Goal: Transaction & Acquisition: Purchase product/service

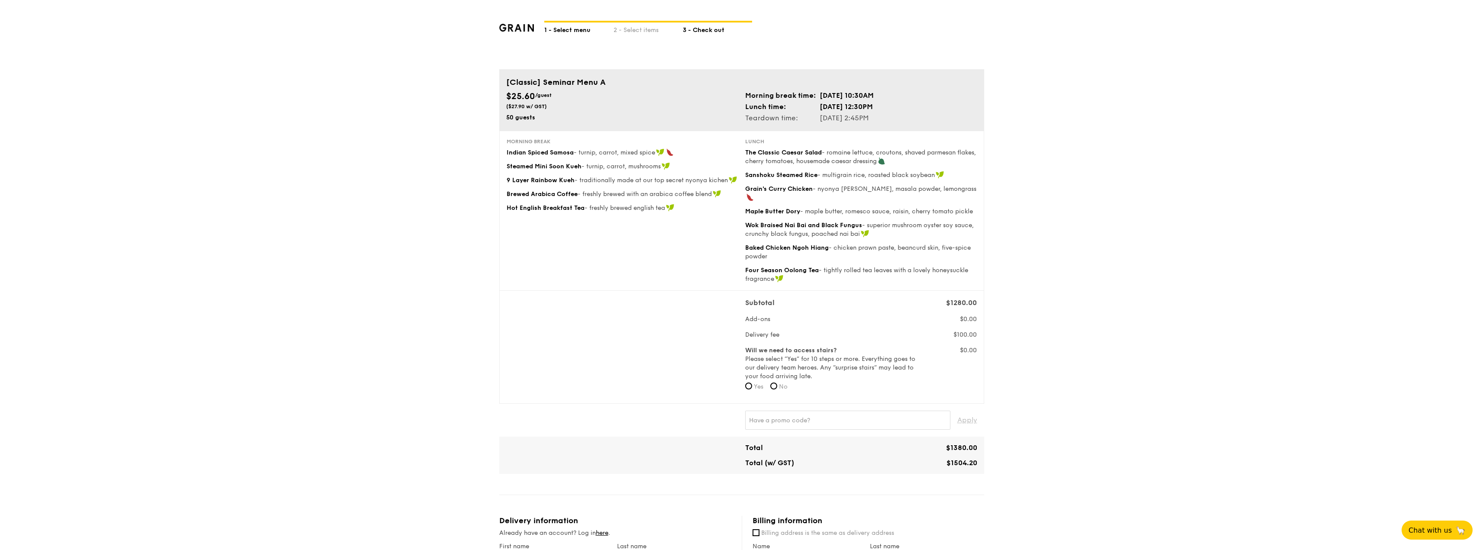
click at [571, 29] on div "1 - Select menu" at bounding box center [578, 29] width 69 height 12
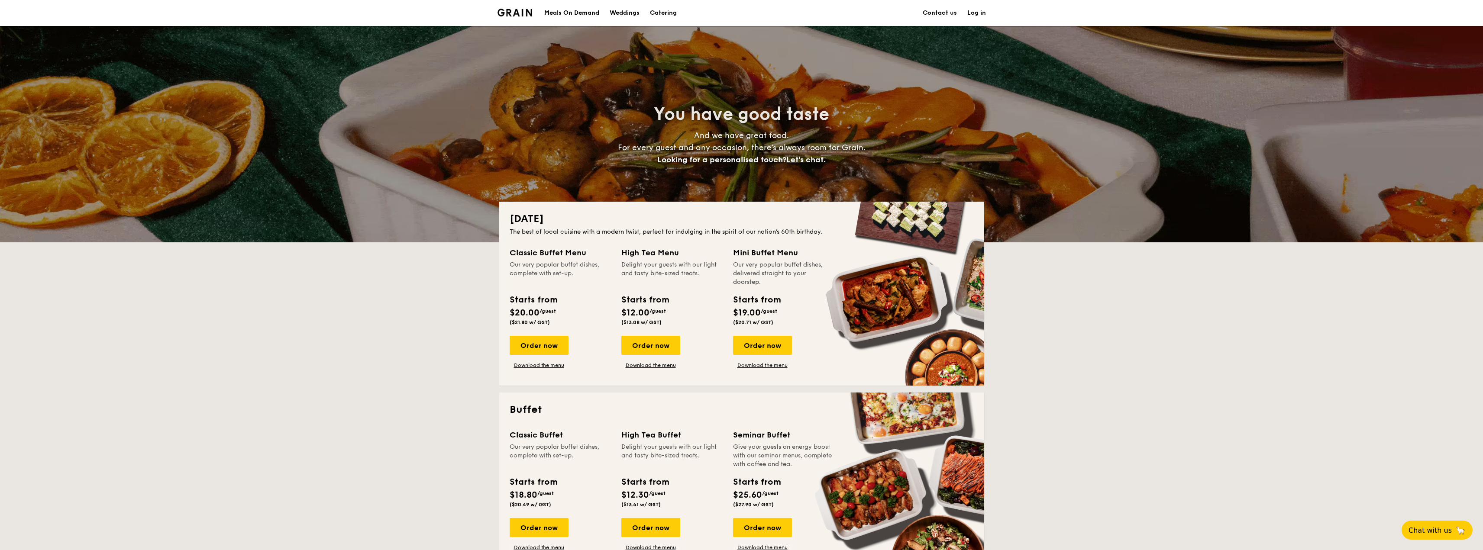
click at [667, 11] on h1 "Catering" at bounding box center [663, 13] width 27 height 26
click at [667, 13] on h1 "Catering" at bounding box center [663, 13] width 27 height 26
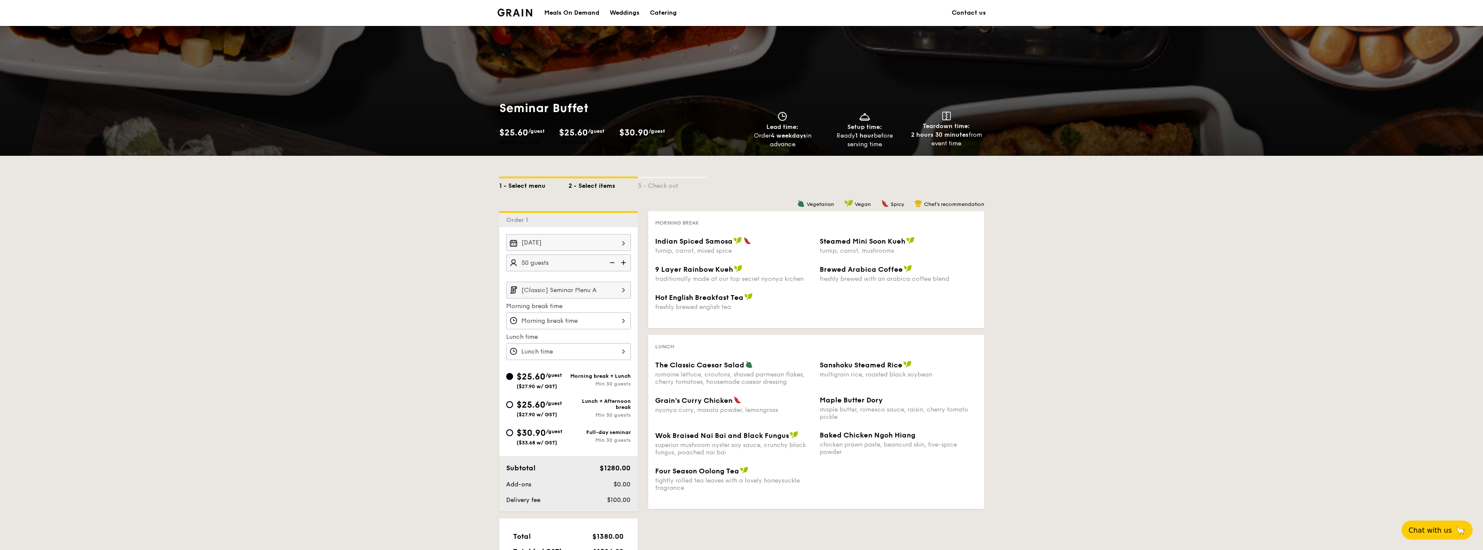
click at [522, 186] on div "1 - Select menu" at bounding box center [533, 184] width 69 height 12
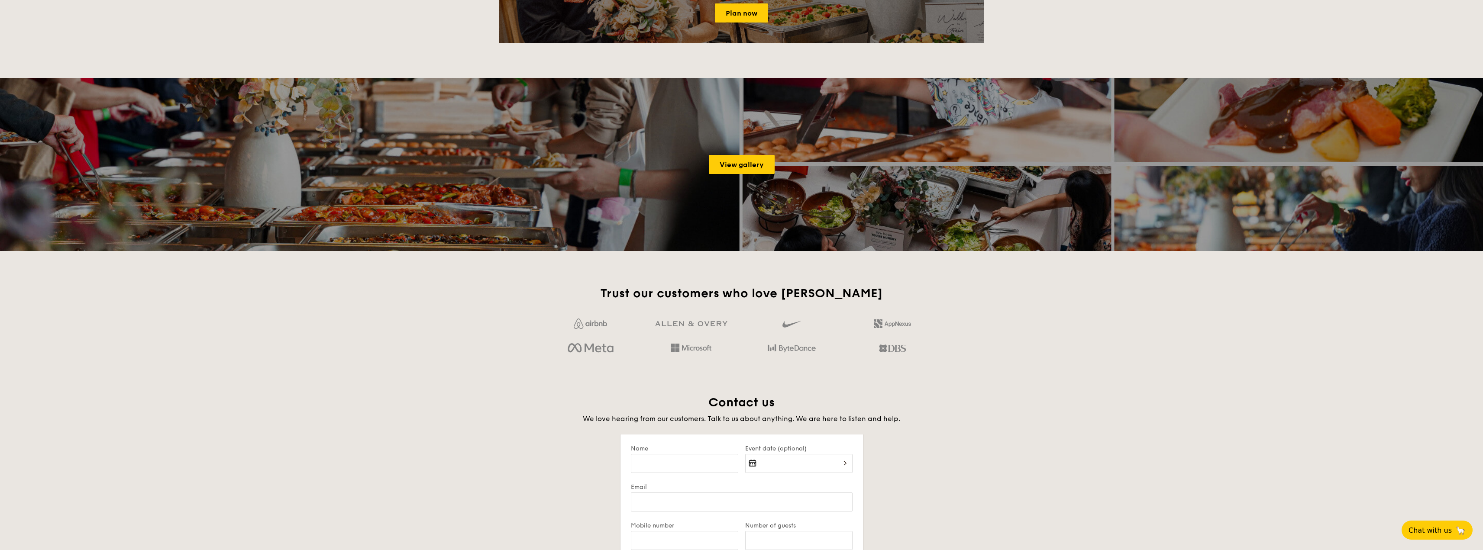
scroll to position [1299, 0]
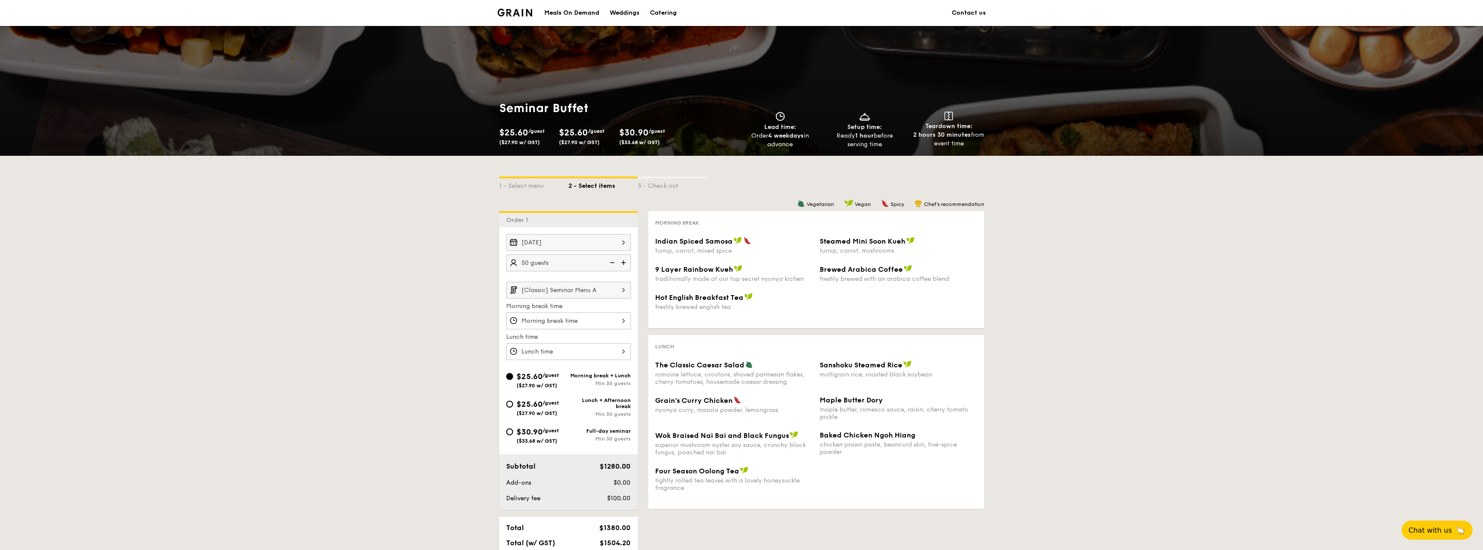
click at [513, 12] on img at bounding box center [514, 13] width 35 height 8
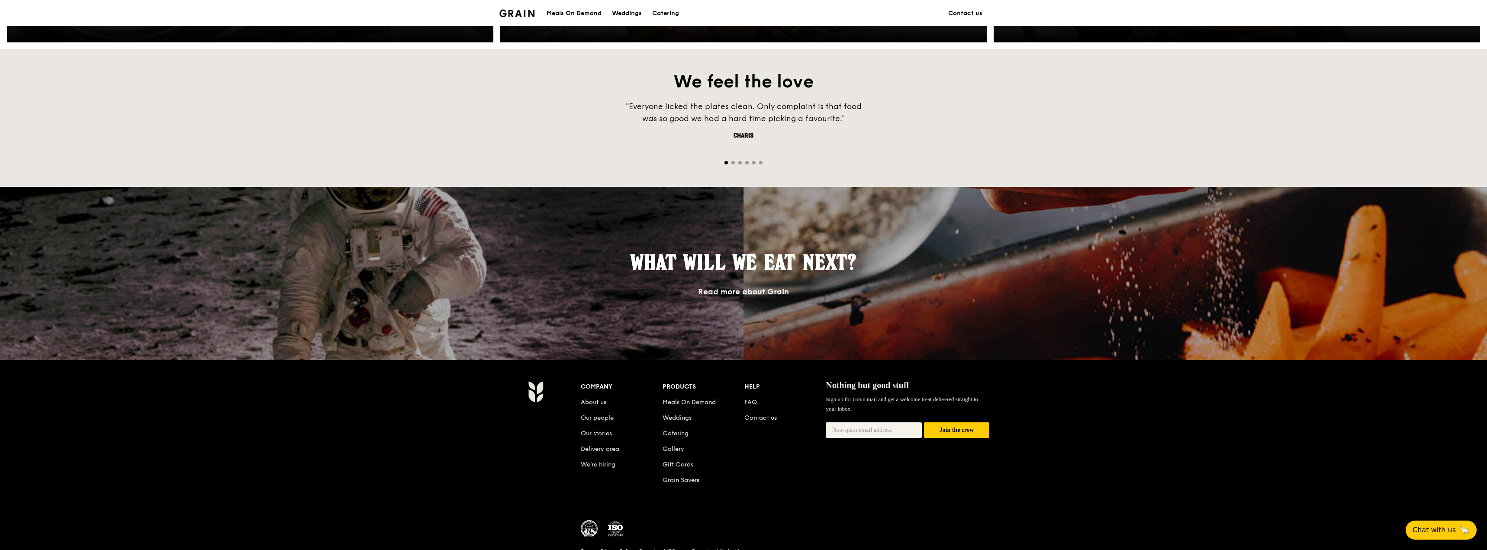
scroll to position [613, 0]
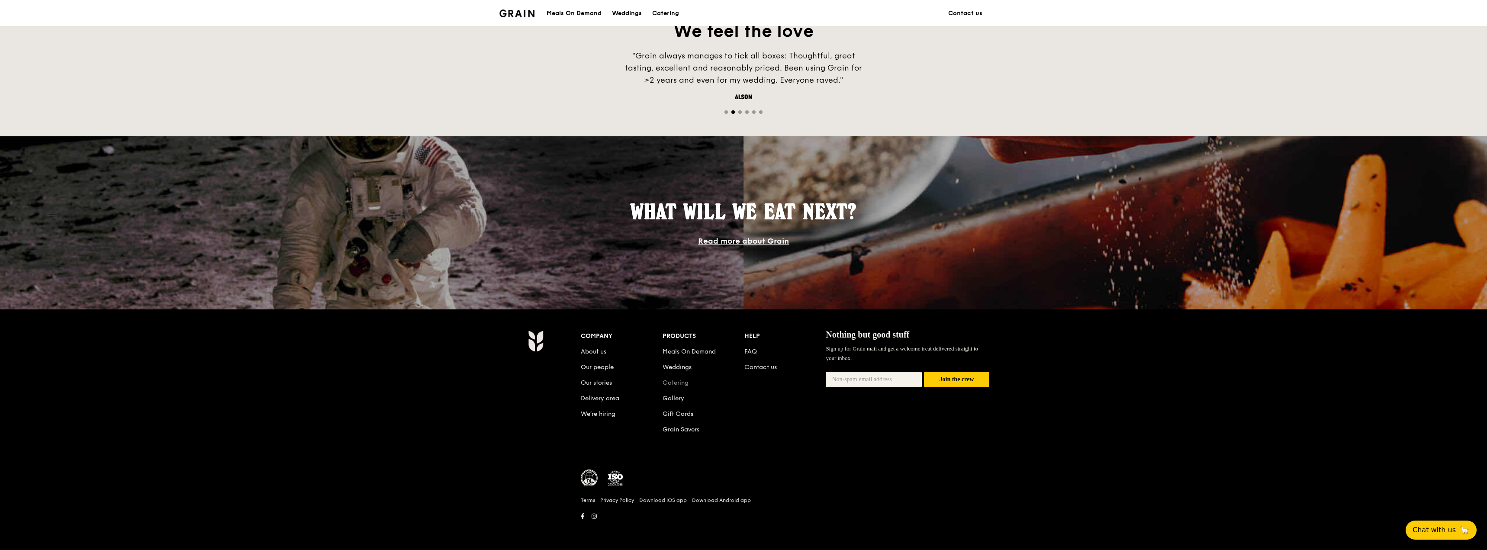
click at [682, 383] on link "Catering" at bounding box center [676, 382] width 26 height 7
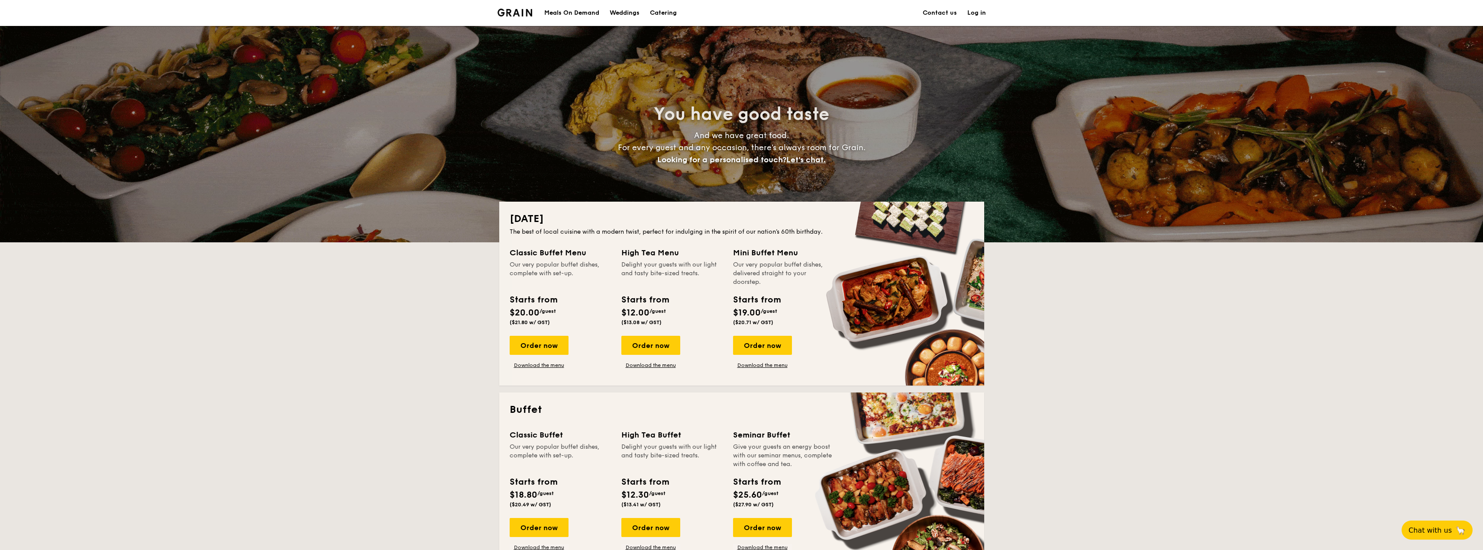
click at [580, 11] on div "Meals On Demand" at bounding box center [571, 13] width 55 height 26
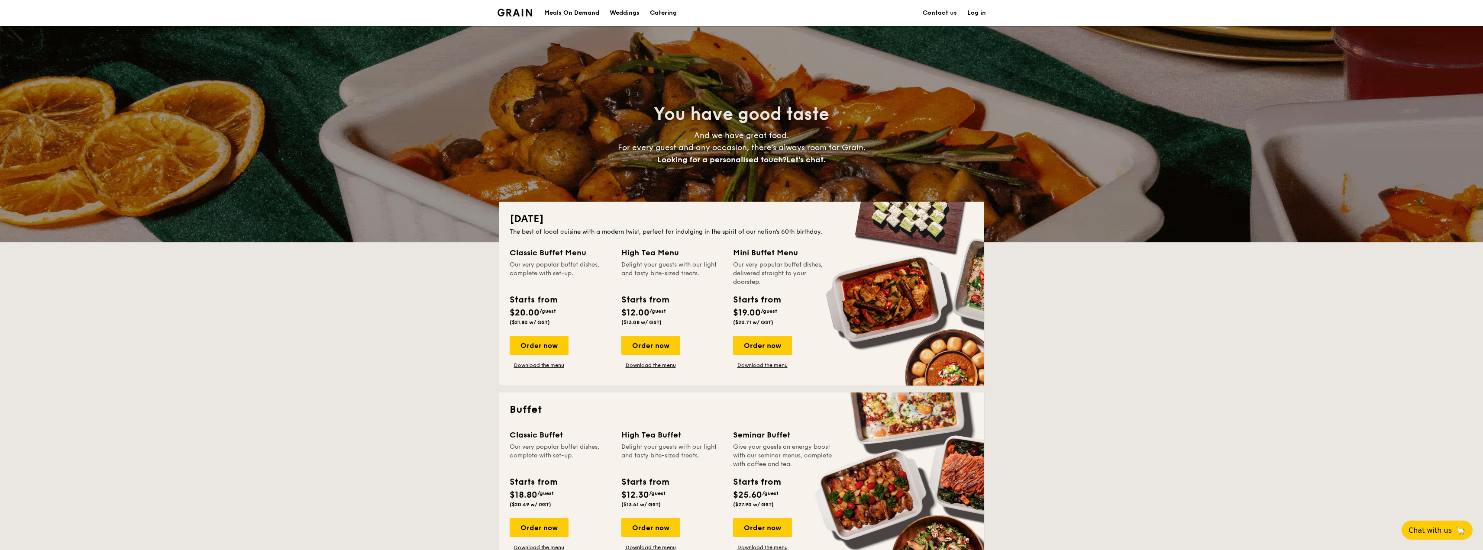
click at [656, 12] on h1 "Catering" at bounding box center [663, 13] width 27 height 26
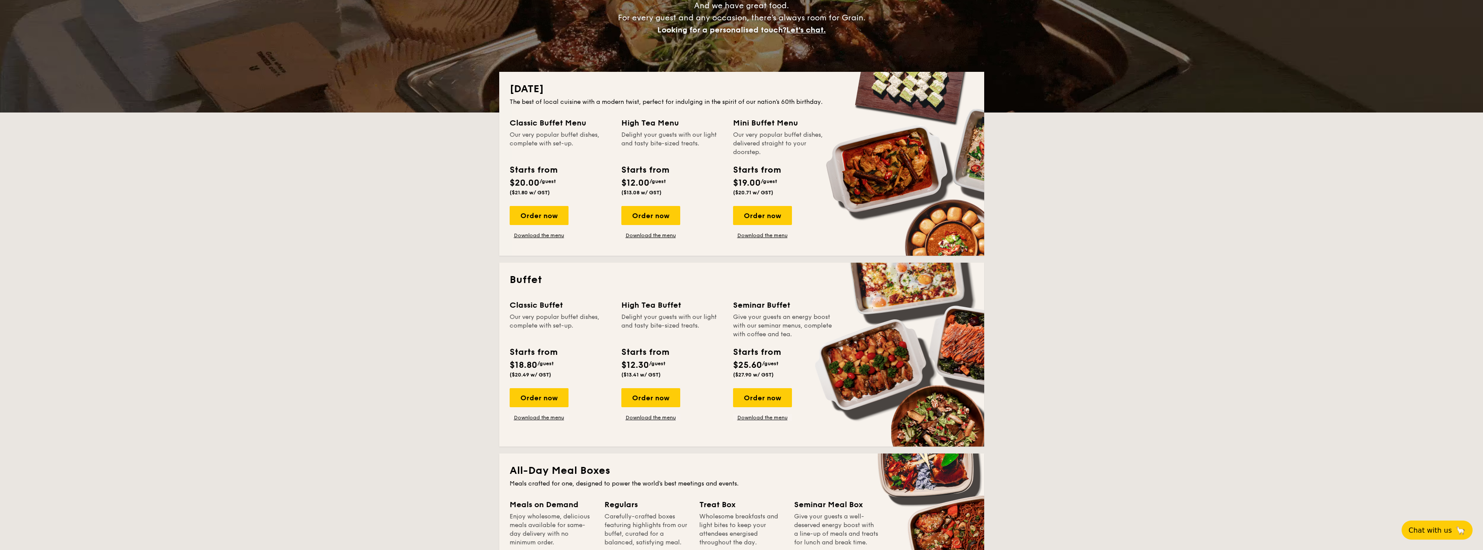
scroll to position [260, 0]
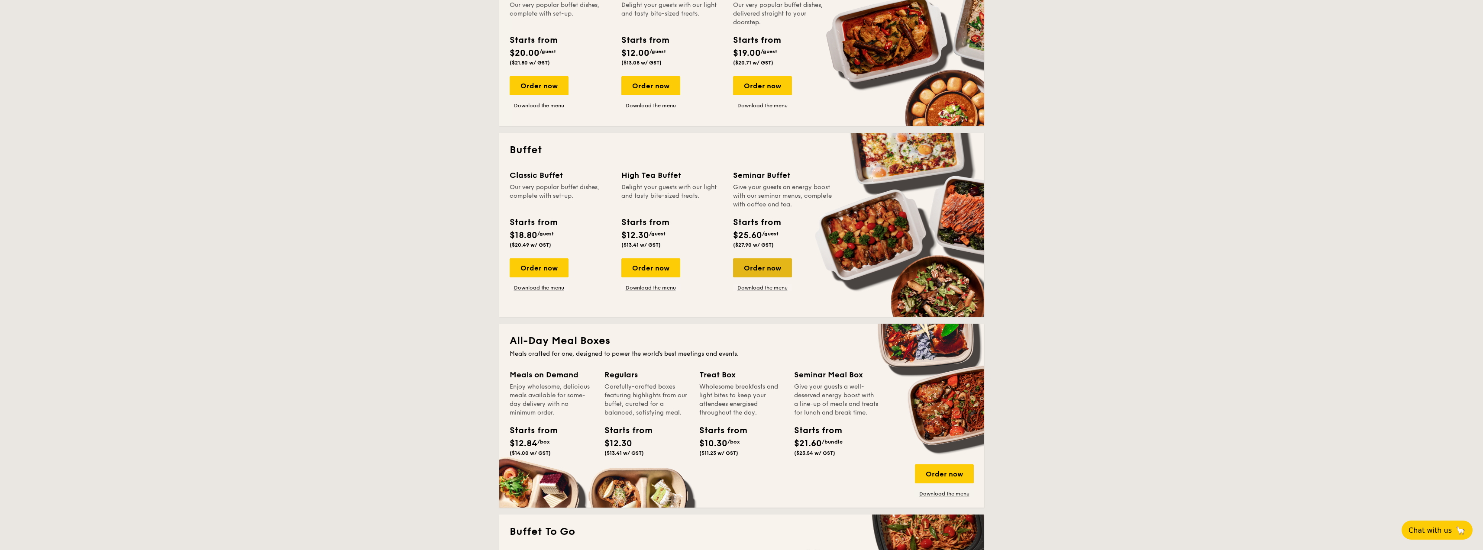
click at [763, 268] on div "Order now" at bounding box center [762, 267] width 59 height 19
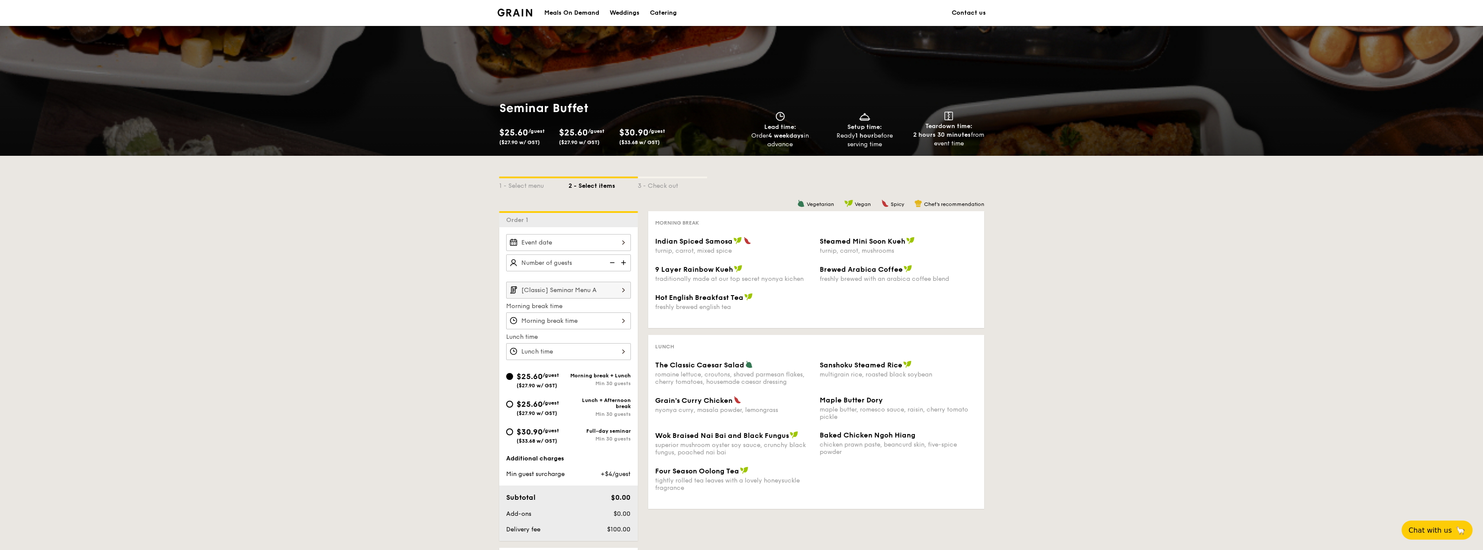
click at [620, 244] on div at bounding box center [568, 242] width 125 height 17
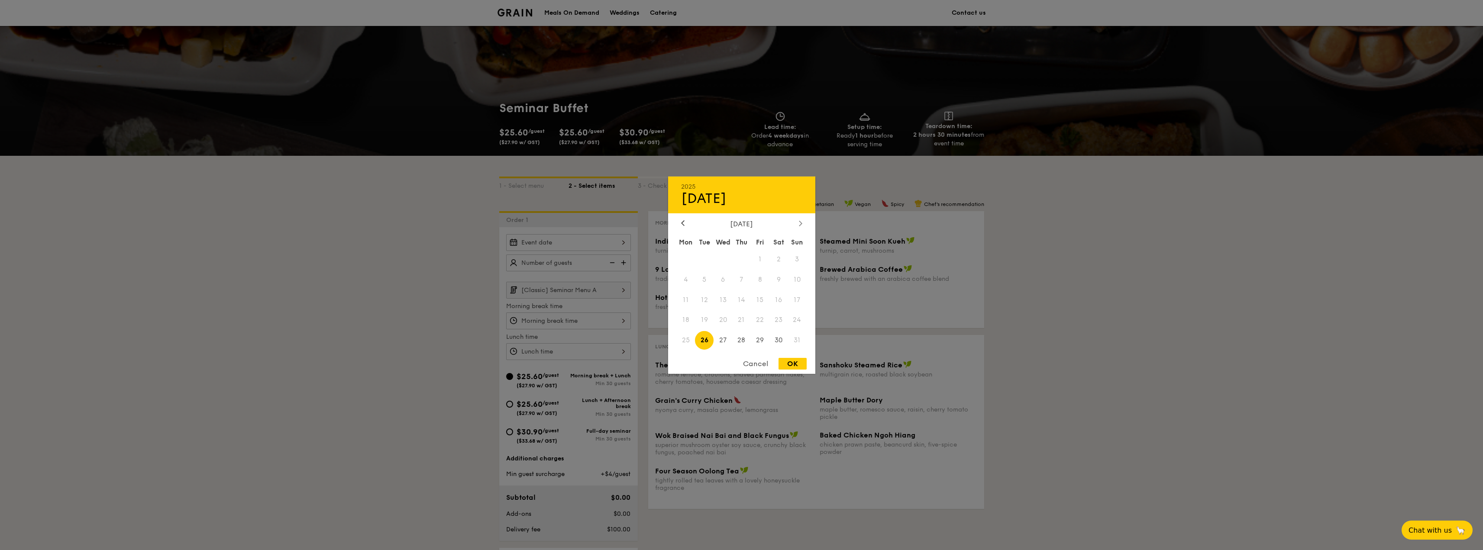
click at [799, 225] on icon at bounding box center [800, 223] width 3 height 6
click at [705, 319] on span "23" at bounding box center [704, 320] width 19 height 19
click at [794, 364] on div "OK" at bounding box center [792, 364] width 28 height 12
type input "Sep 23, 2025"
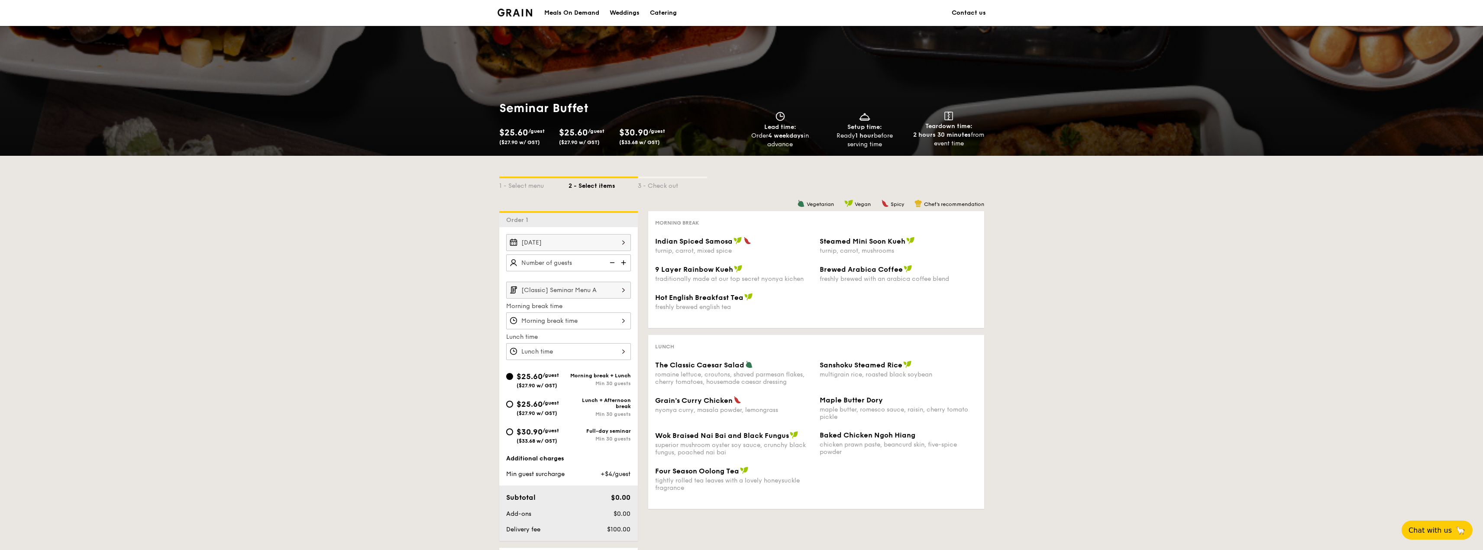
click at [622, 262] on img at bounding box center [624, 263] width 13 height 16
click at [622, 261] on img at bounding box center [624, 263] width 13 height 16
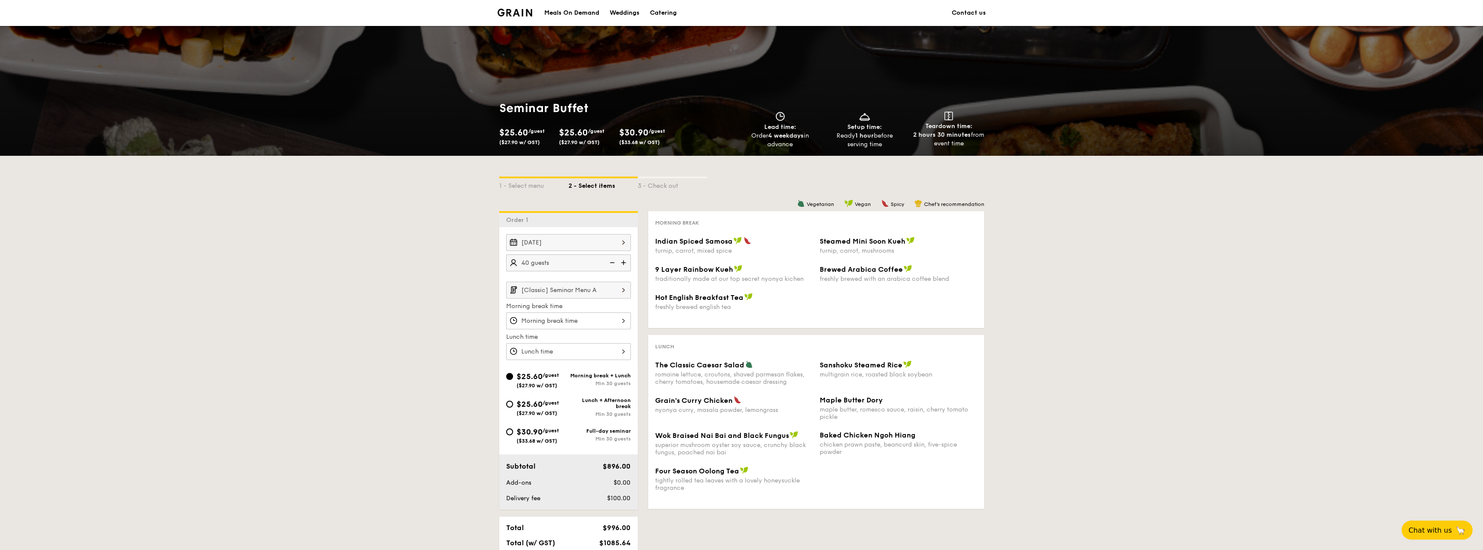
click at [622, 261] on img at bounding box center [624, 263] width 13 height 16
click at [612, 264] on img at bounding box center [611, 263] width 13 height 16
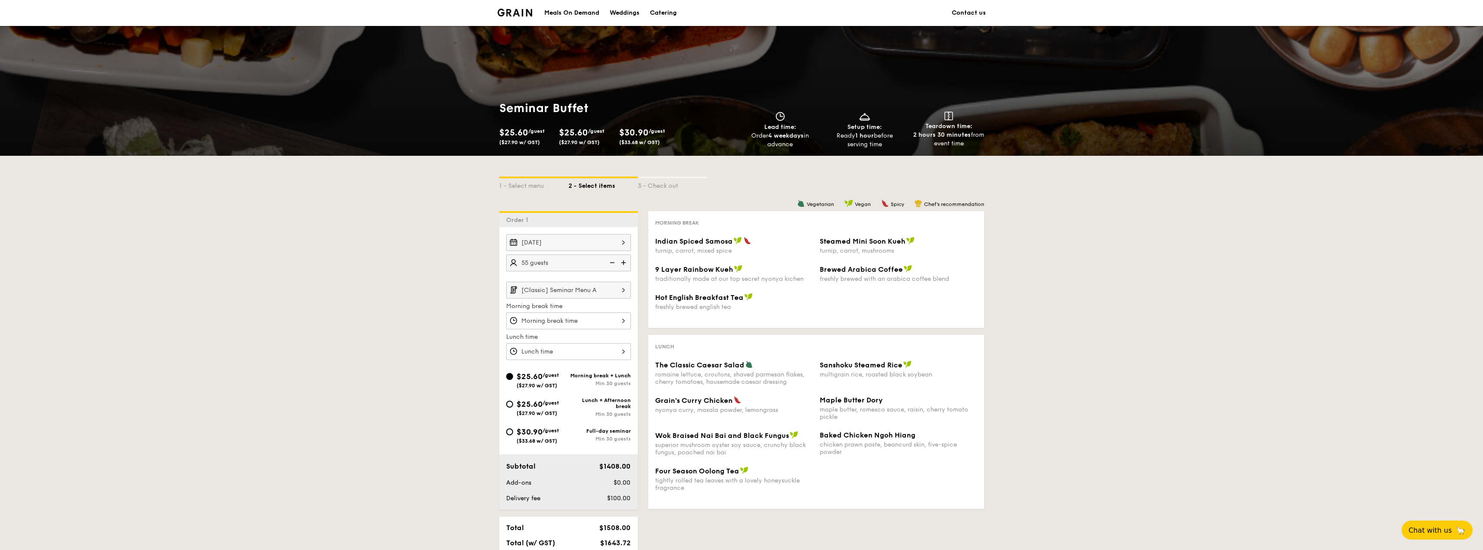
click at [612, 264] on img at bounding box center [611, 263] width 13 height 16
type input "50 guests"
click at [622, 292] on img at bounding box center [623, 290] width 15 height 16
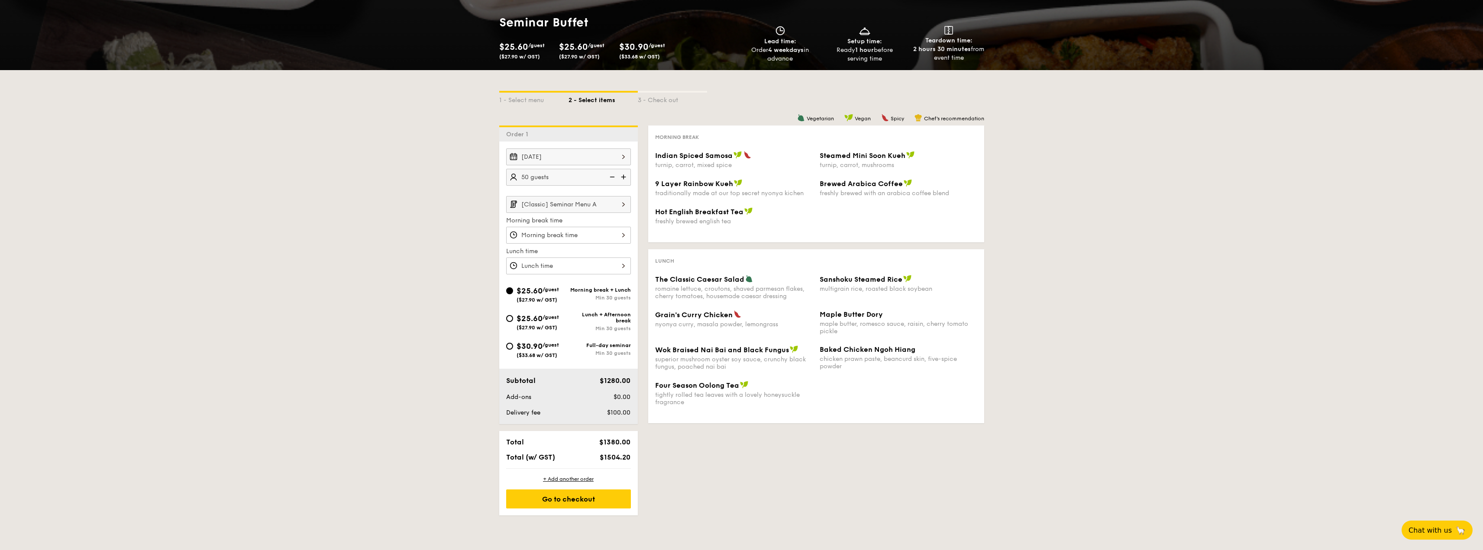
scroll to position [87, 0]
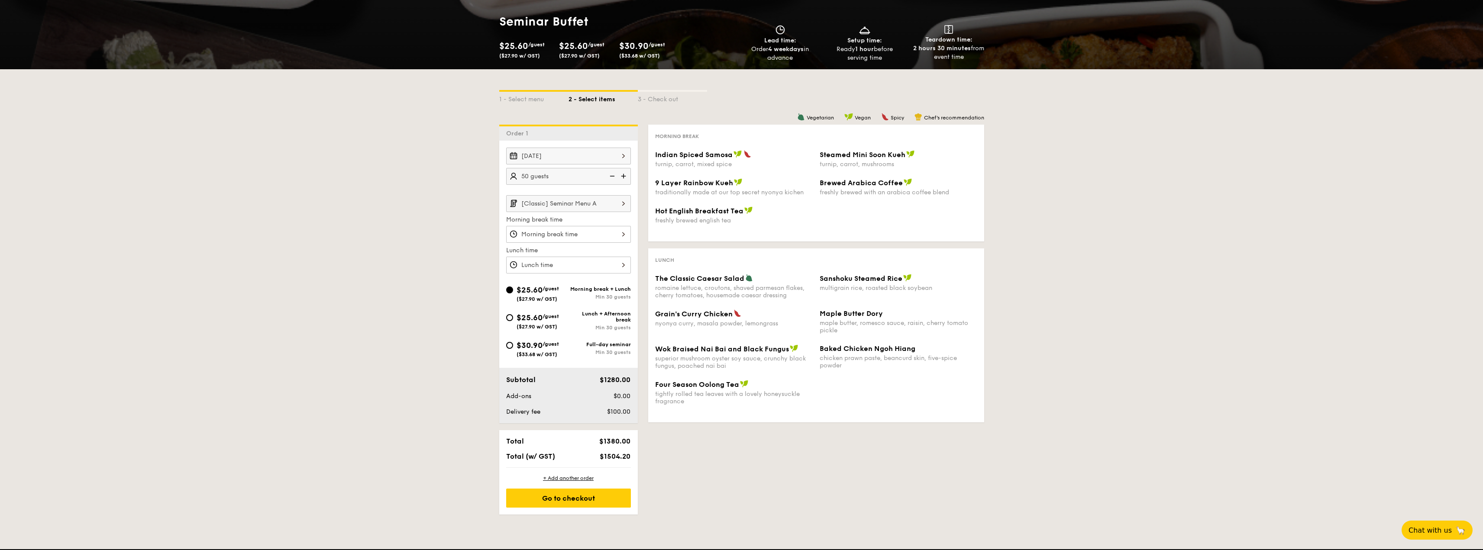
click at [574, 48] on span "$25.60" at bounding box center [573, 46] width 29 height 10
click at [628, 203] on img at bounding box center [623, 203] width 15 height 16
click at [594, 291] on label "[Premium] Seminar Menu B" at bounding box center [568, 292] width 125 height 18
click at [0, 0] on input "[Premium] Seminar Menu B" at bounding box center [0, 0] width 0 height 0
type input "[Premium] Seminar Menu B"
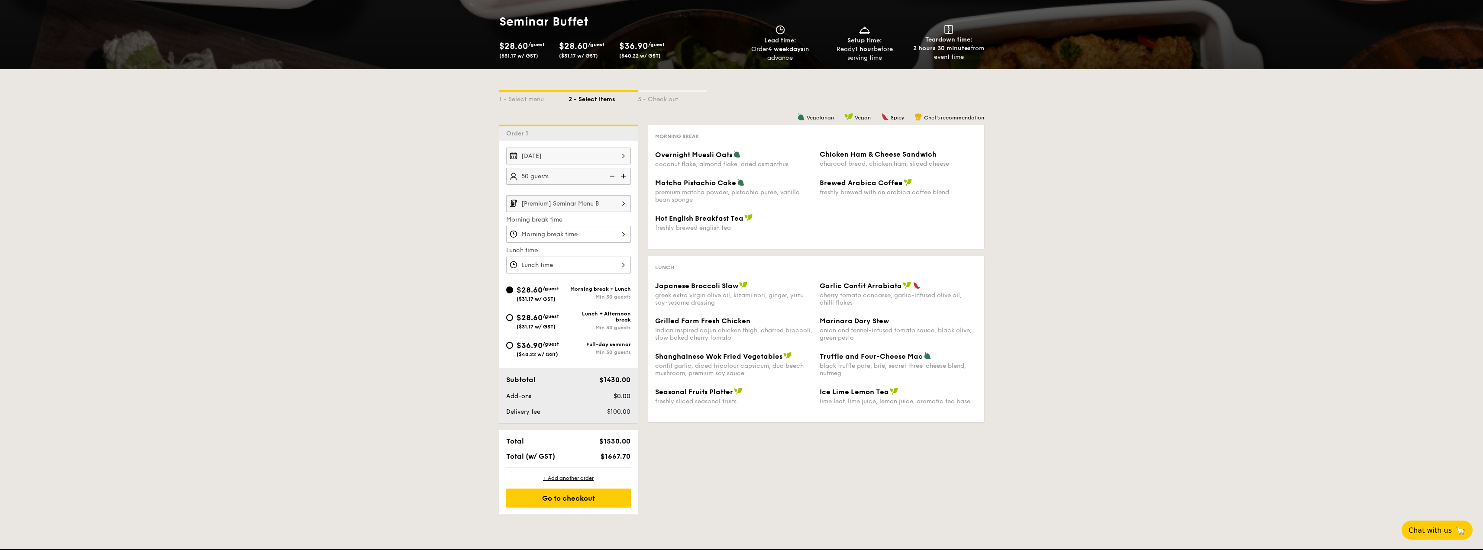
click at [623, 235] on div "12 1 2 3 4 5 6 7 8 9 10 11 00 15 30 45 am pm Cancel OK" at bounding box center [568, 234] width 125 height 17
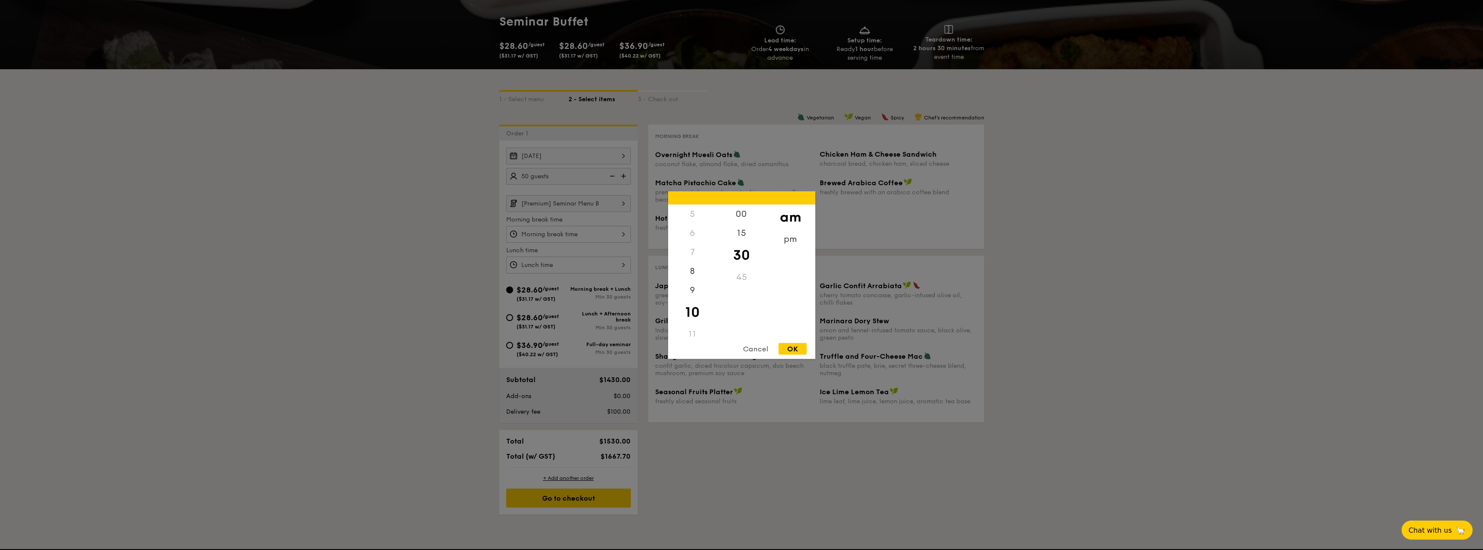
click at [799, 351] on div "OK" at bounding box center [792, 349] width 28 height 12
type input "10:30AM"
click at [621, 268] on div "12 1 2 3 4 5 6 7 8 9 10 11 00 15 30 45 am pm Cancel OK" at bounding box center [568, 265] width 125 height 17
click at [689, 213] on div "12" at bounding box center [692, 216] width 49 height 25
click at [792, 349] on div "OK" at bounding box center [792, 349] width 28 height 12
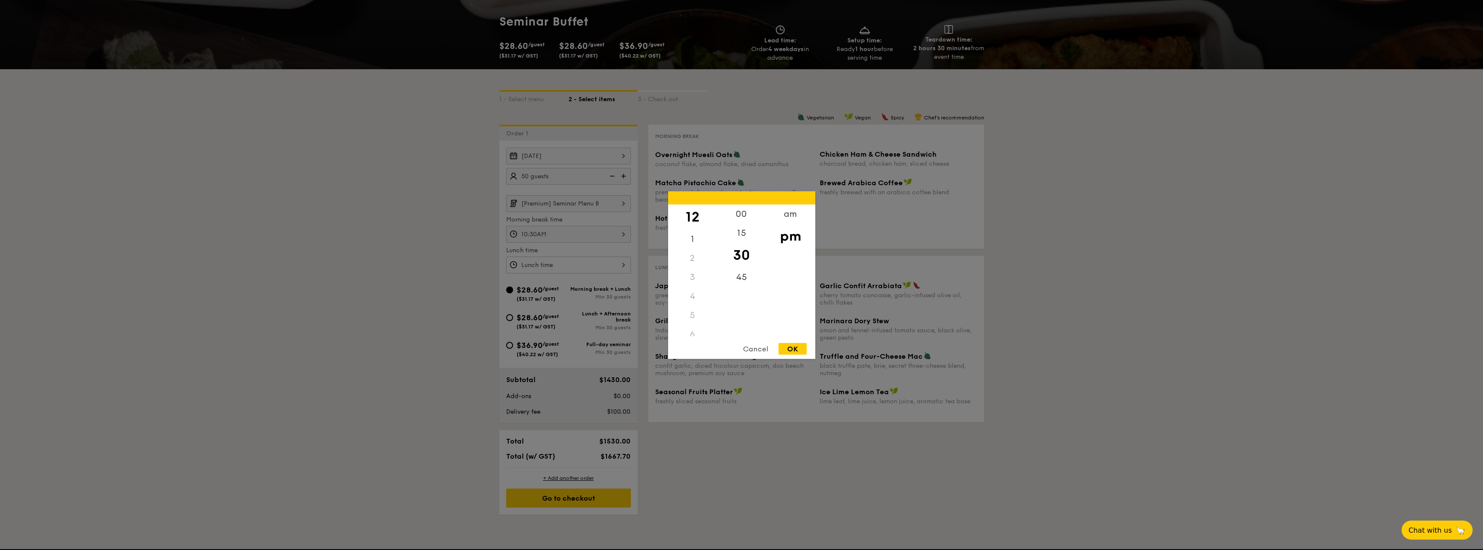
type input "12:30PM"
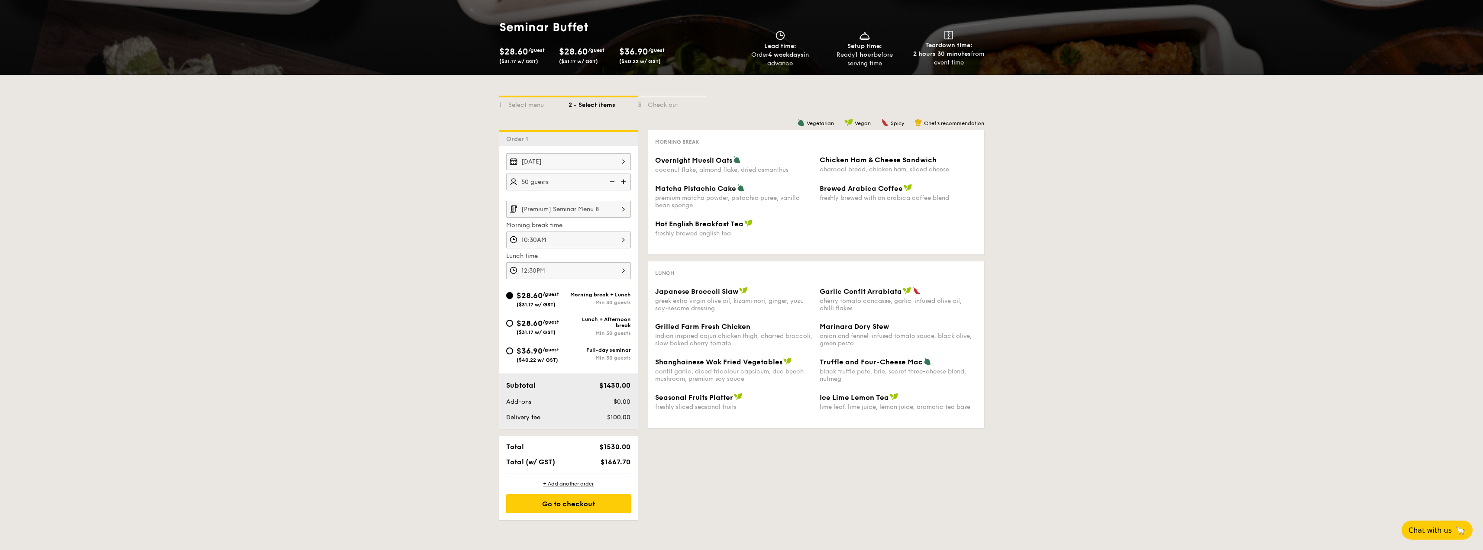
scroll to position [130, 0]
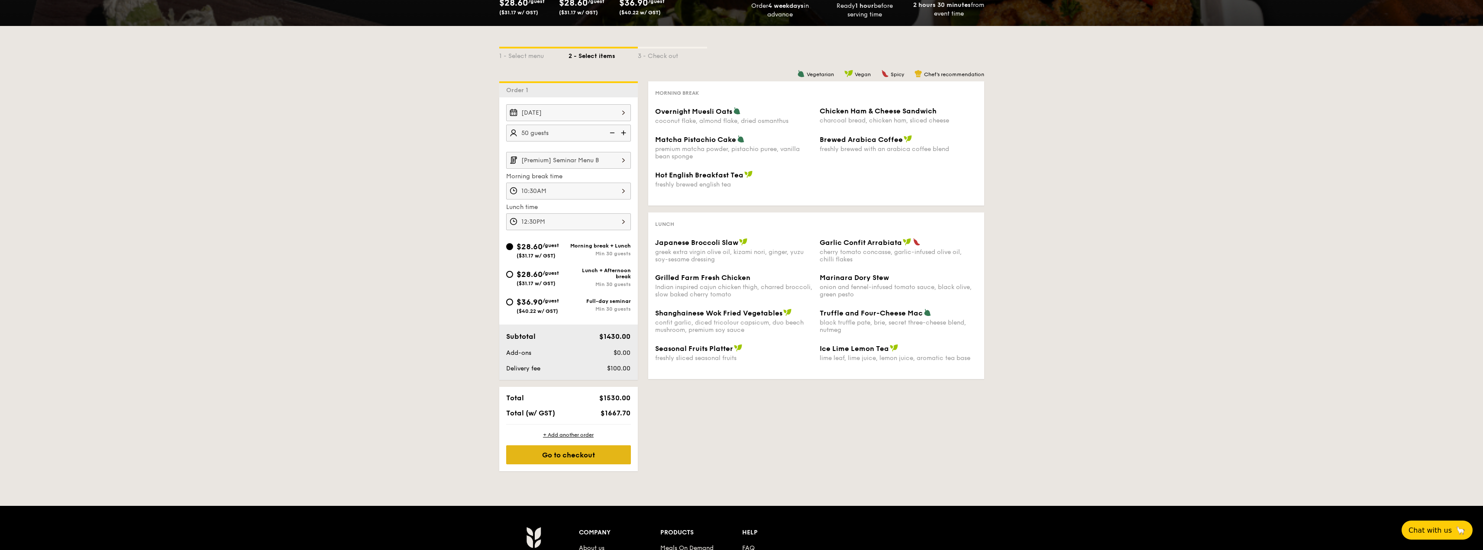
click at [595, 463] on div "Go to checkout" at bounding box center [568, 454] width 125 height 19
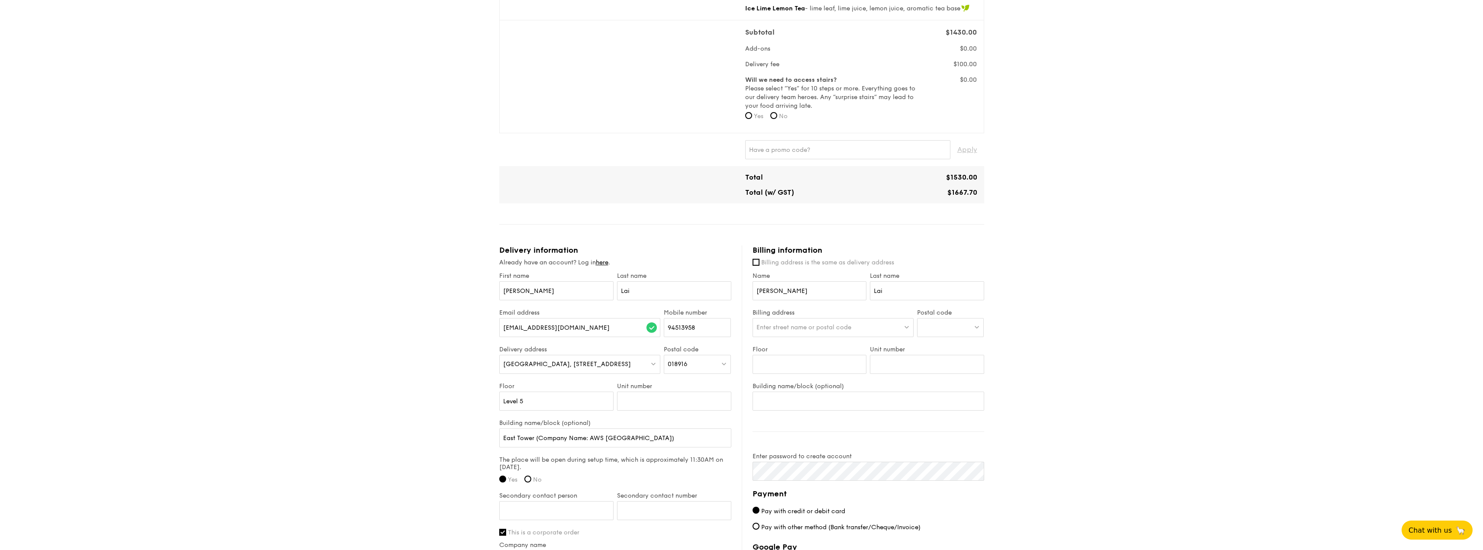
scroll to position [303, 0]
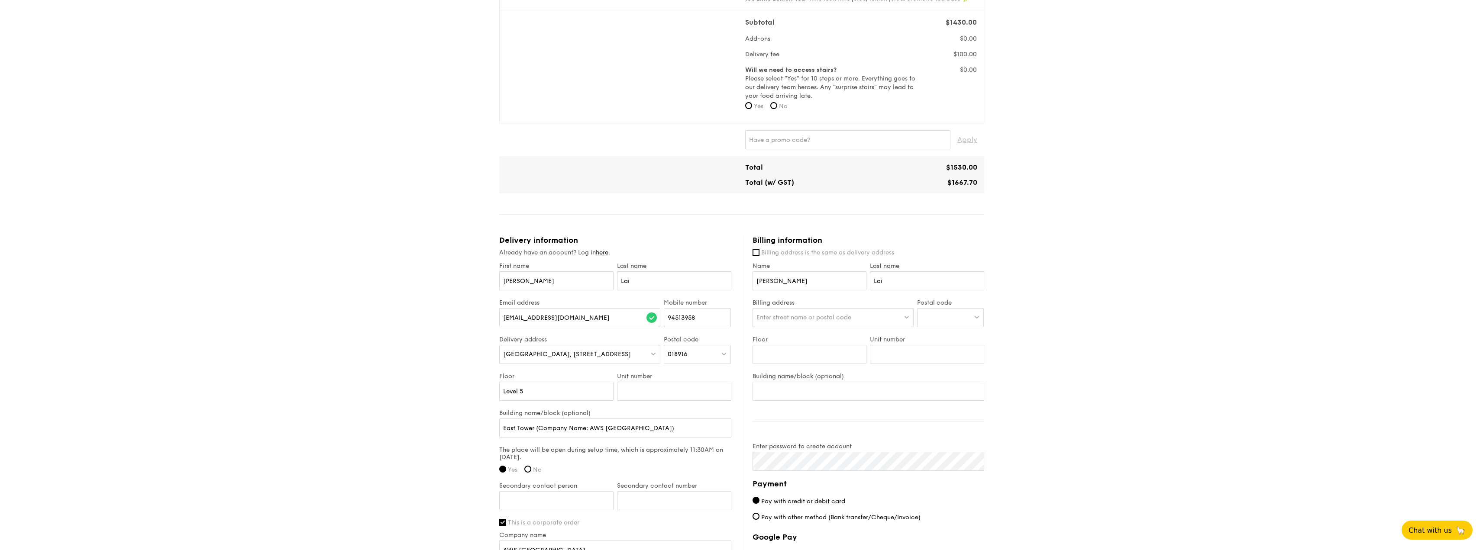
click at [653, 353] on img at bounding box center [653, 354] width 6 height 6
click at [653, 353] on input "search" at bounding box center [580, 354] width 161 height 19
click at [726, 355] on img at bounding box center [724, 354] width 6 height 6
click at [725, 355] on input "search" at bounding box center [697, 354] width 66 height 19
click at [524, 351] on span "Ioi Central Boulevard Towers, 2 Central Boulevard" at bounding box center [567, 354] width 128 height 7
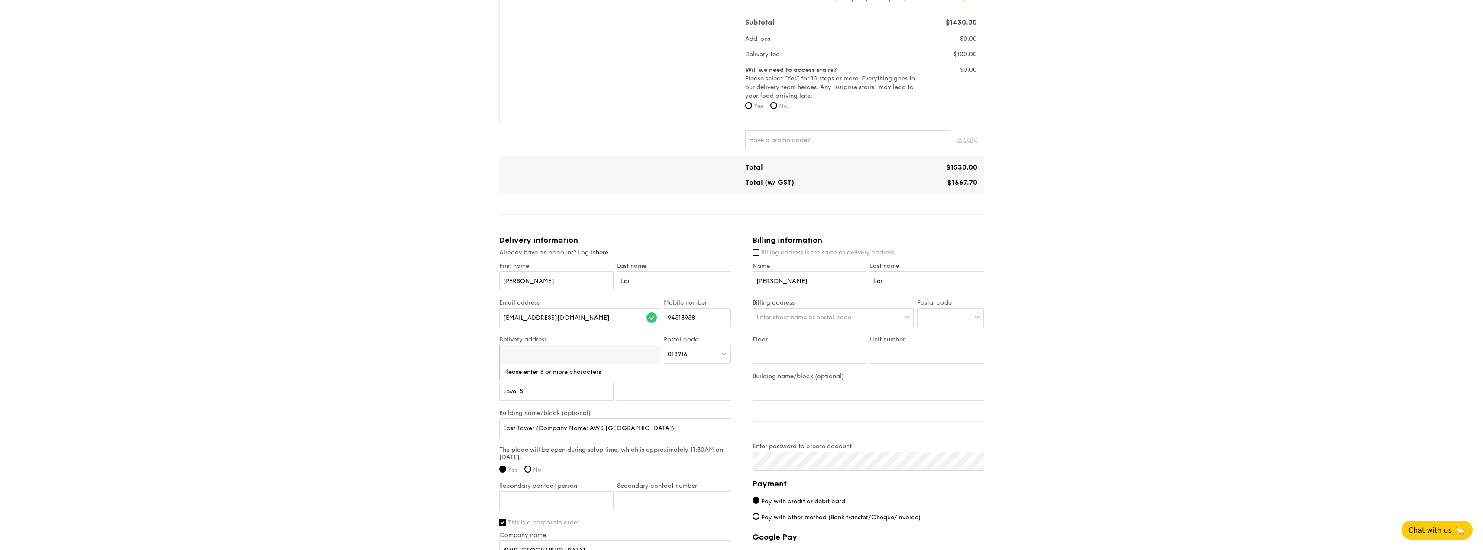
click at [688, 378] on label "Unit number" at bounding box center [674, 376] width 114 height 7
click at [688, 382] on input "Unit number" at bounding box center [674, 391] width 114 height 19
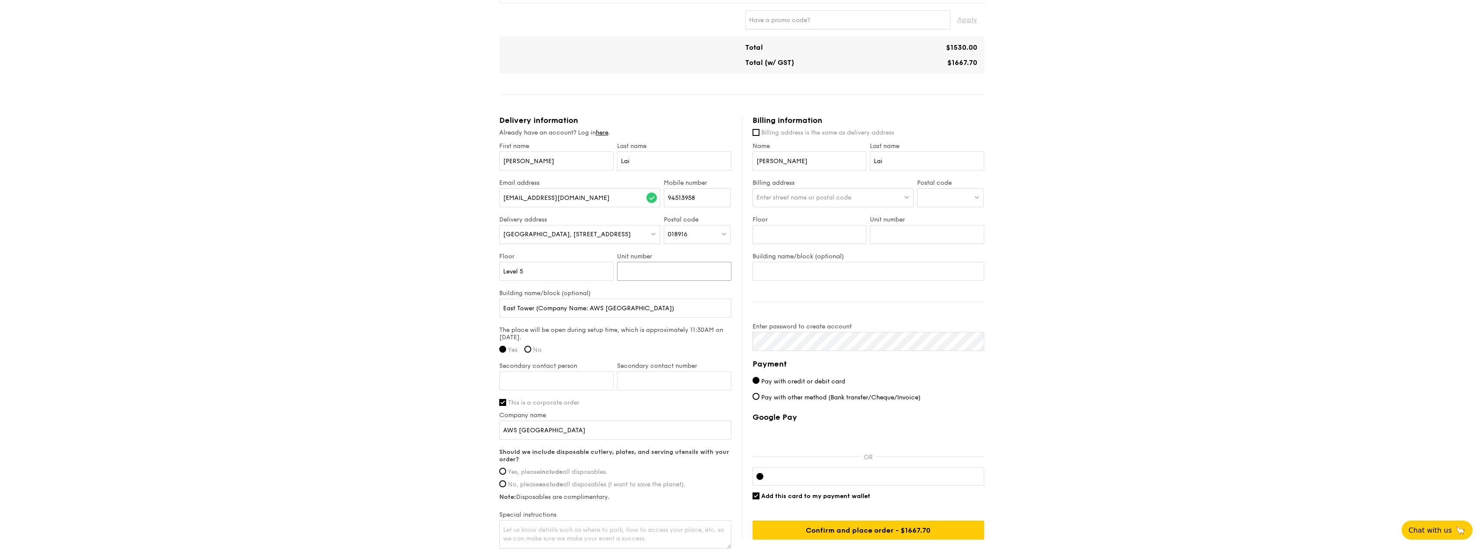
scroll to position [433, 0]
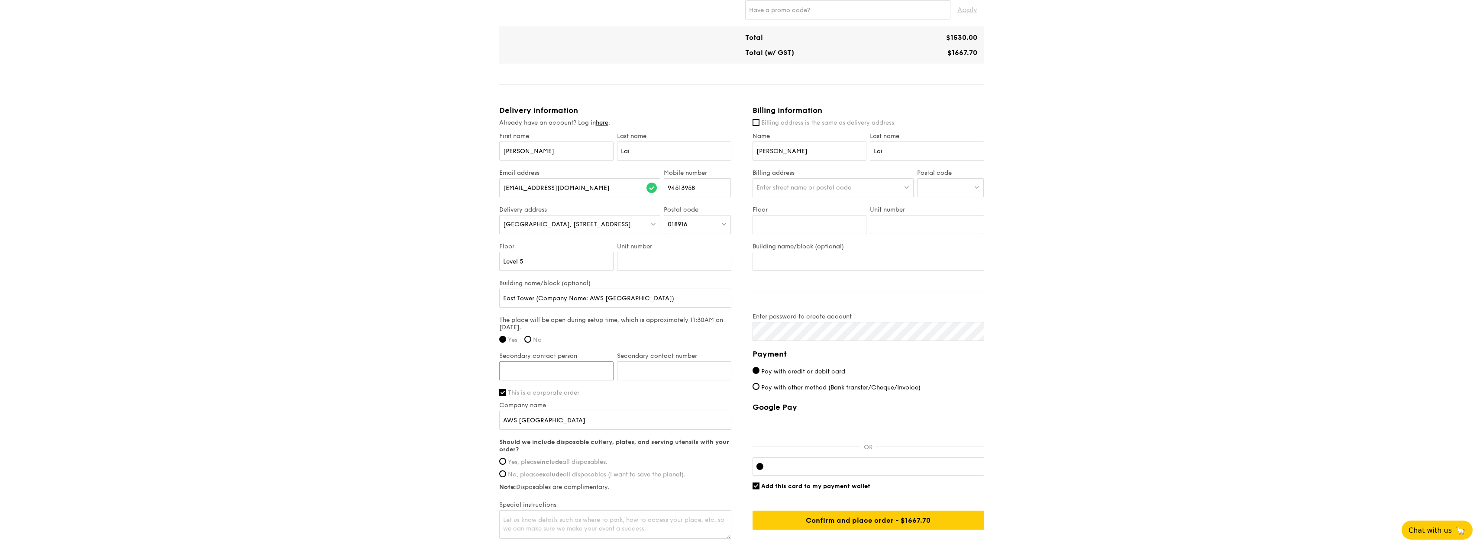
click at [577, 369] on input "Secondary contact person" at bounding box center [556, 370] width 114 height 19
type input "Winnie Heng"
click at [624, 371] on input "Secondary contact number" at bounding box center [674, 370] width 114 height 19
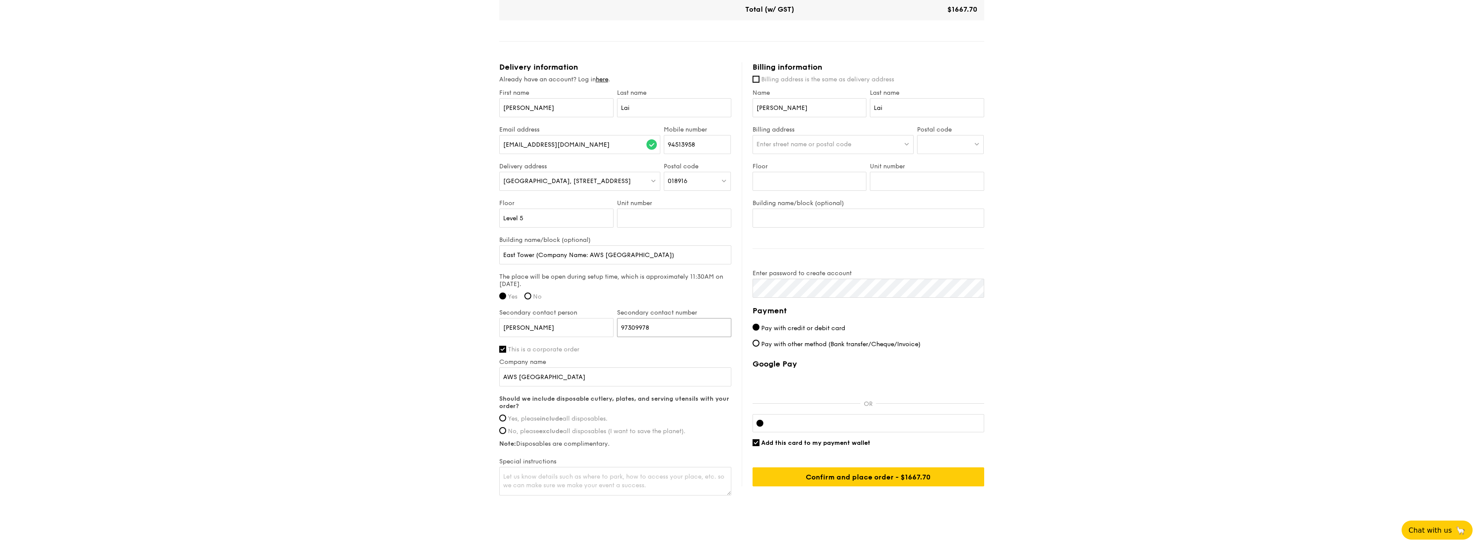
scroll to position [493, 0]
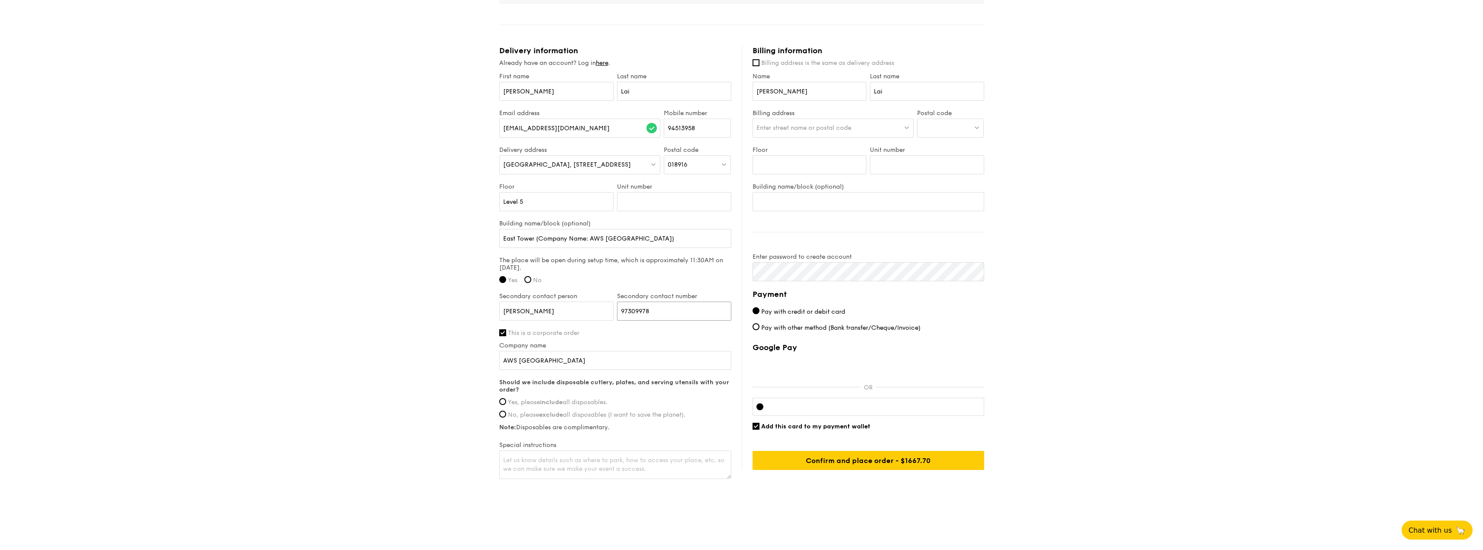
type input "97309978"
click at [507, 404] on label "Yes, please include all disposables." at bounding box center [615, 402] width 232 height 7
click at [506, 404] on input "Yes, please include all disposables." at bounding box center [502, 401] width 7 height 7
radio input "true"
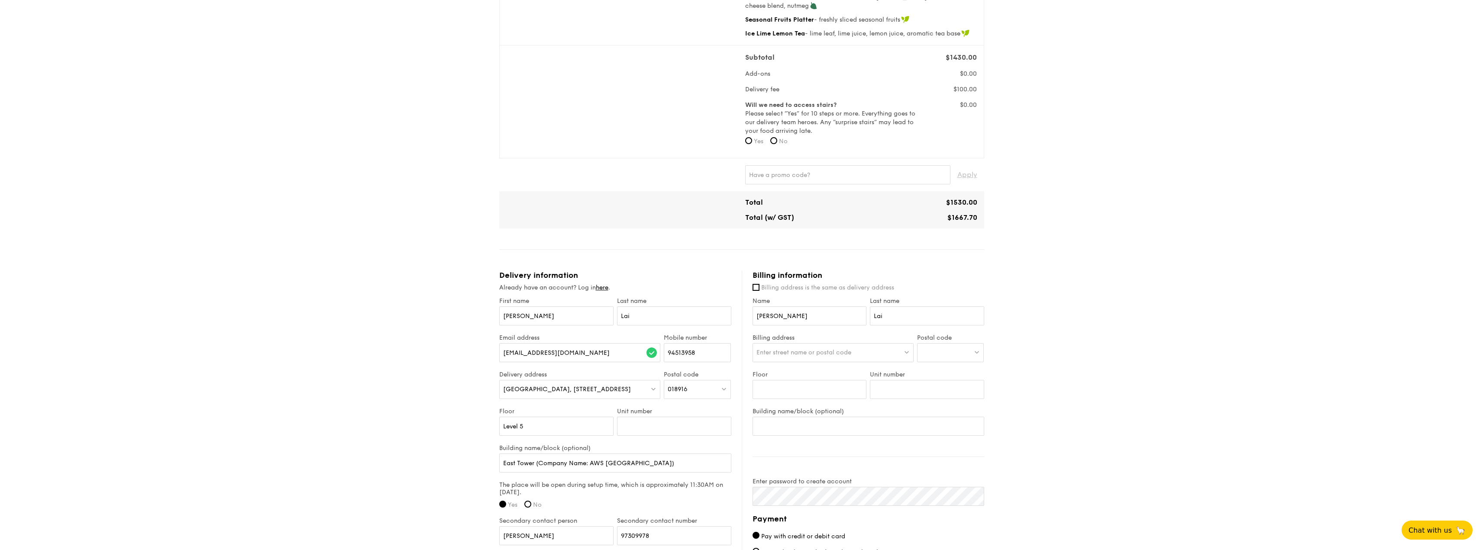
scroll to position [319, 0]
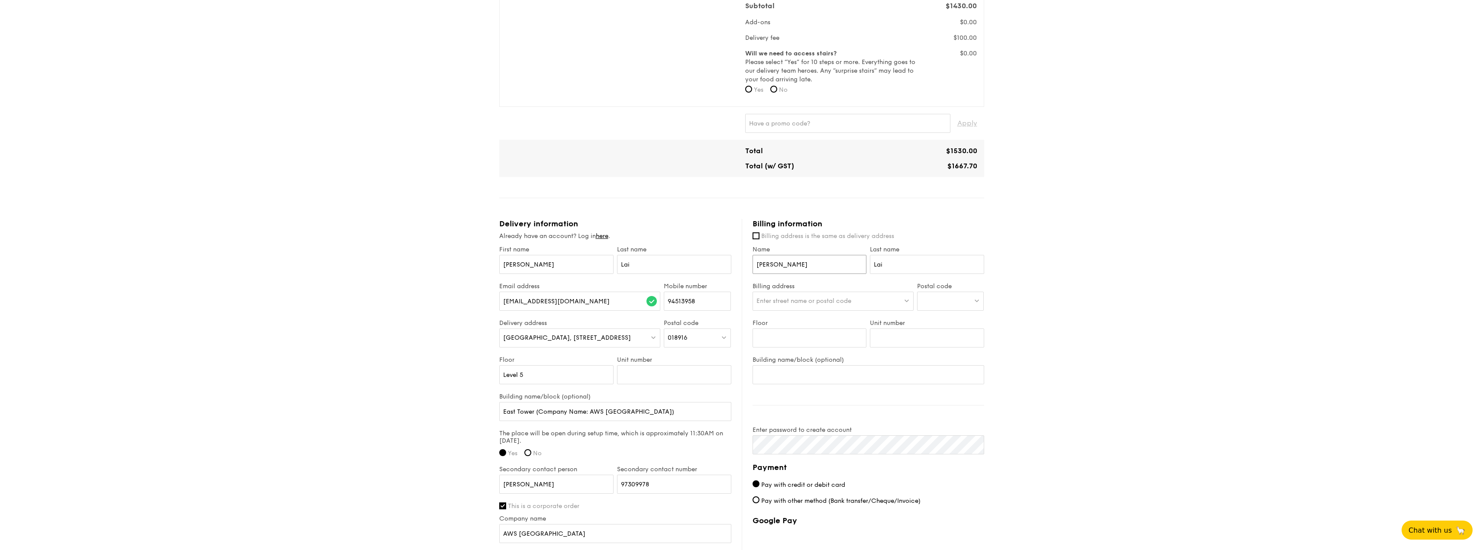
drag, startPoint x: 819, startPoint y: 265, endPoint x: 733, endPoint y: 261, distance: 86.3
click at [733, 261] on div "Delivery information Already have an account? Log in here . First name Desmond …" at bounding box center [741, 436] width 485 height 435
type input "Winnie"
drag, startPoint x: 889, startPoint y: 264, endPoint x: 862, endPoint y: 260, distance: 26.7
click at [862, 263] on div "Name Winnie Last name Lai" at bounding box center [868, 264] width 235 height 37
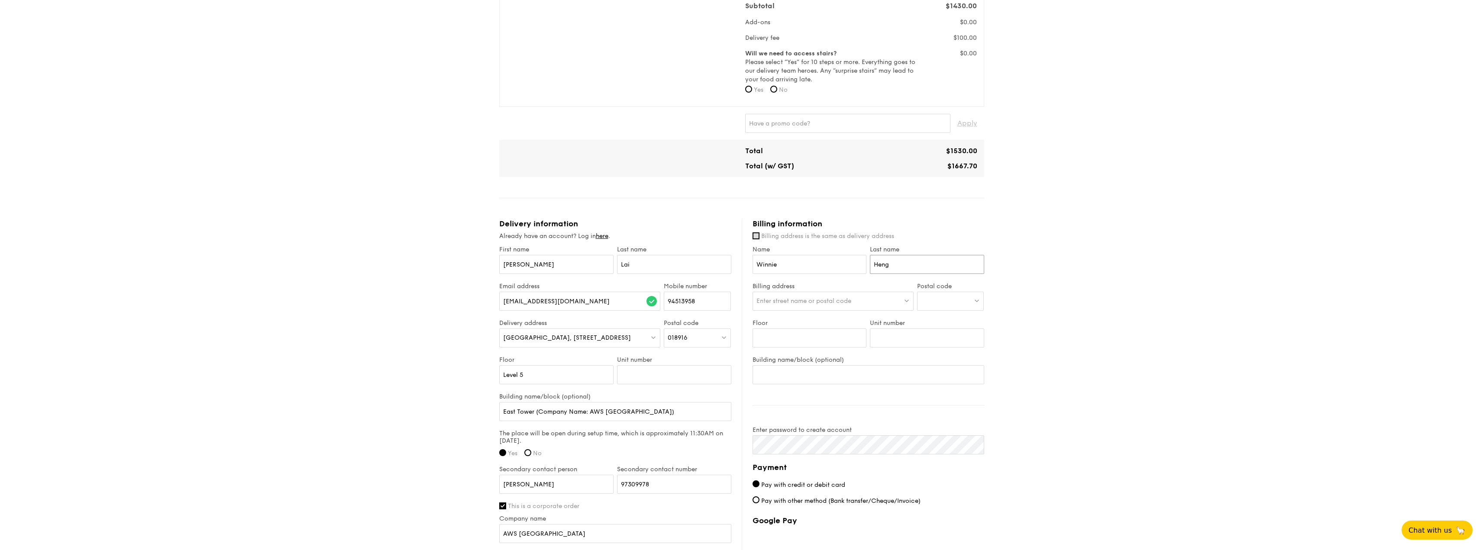
type input "Heng"
click at [757, 235] on input "Billing address is the same as delivery address" at bounding box center [755, 235] width 7 height 7
checkbox input "true"
type input "Desmond"
type input "Lai"
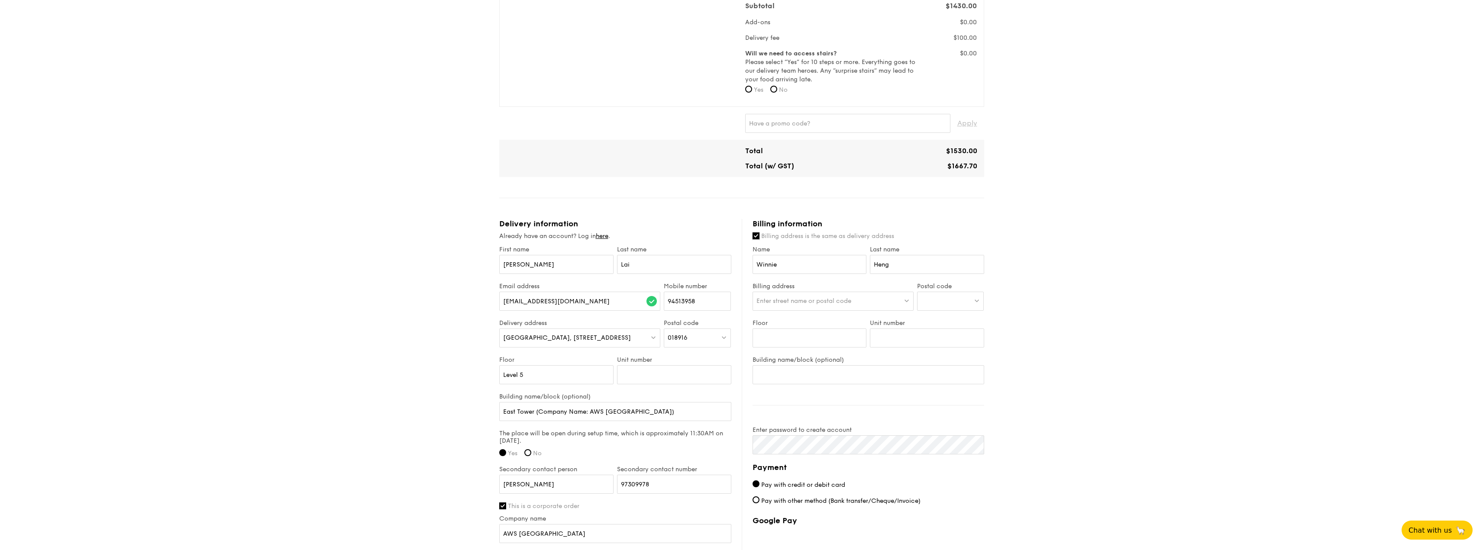
type input "Level 5"
type input "East Tower (Company Name: AWS Singapore)"
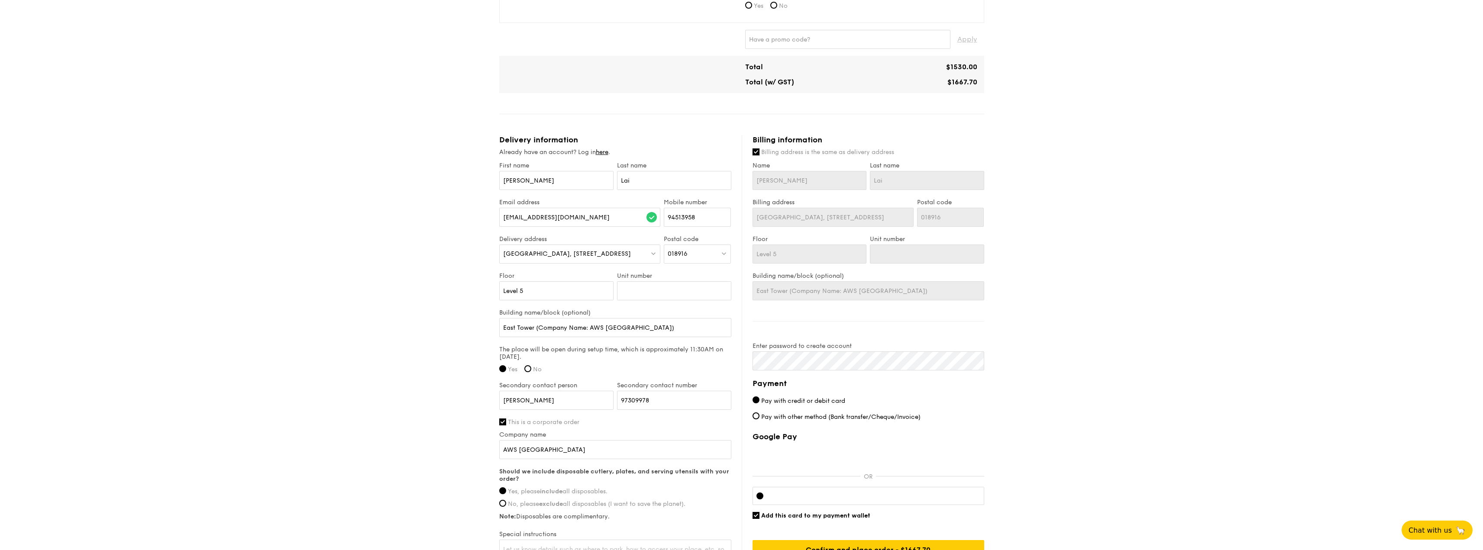
scroll to position [476, 0]
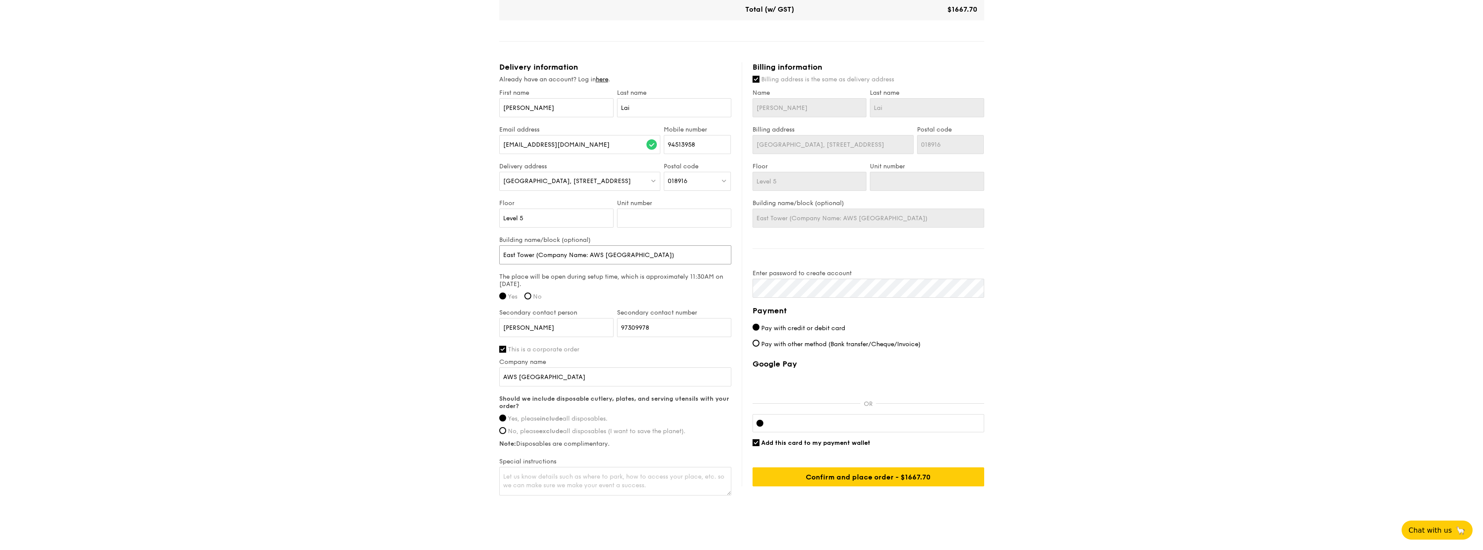
click at [660, 255] on input "East Tower (Company Name: AWS Singapore)" at bounding box center [615, 254] width 232 height 19
type input "East Tower (Company Name: AWS Singapore"
type input "East Tower (Company Name: AWS Singapor"
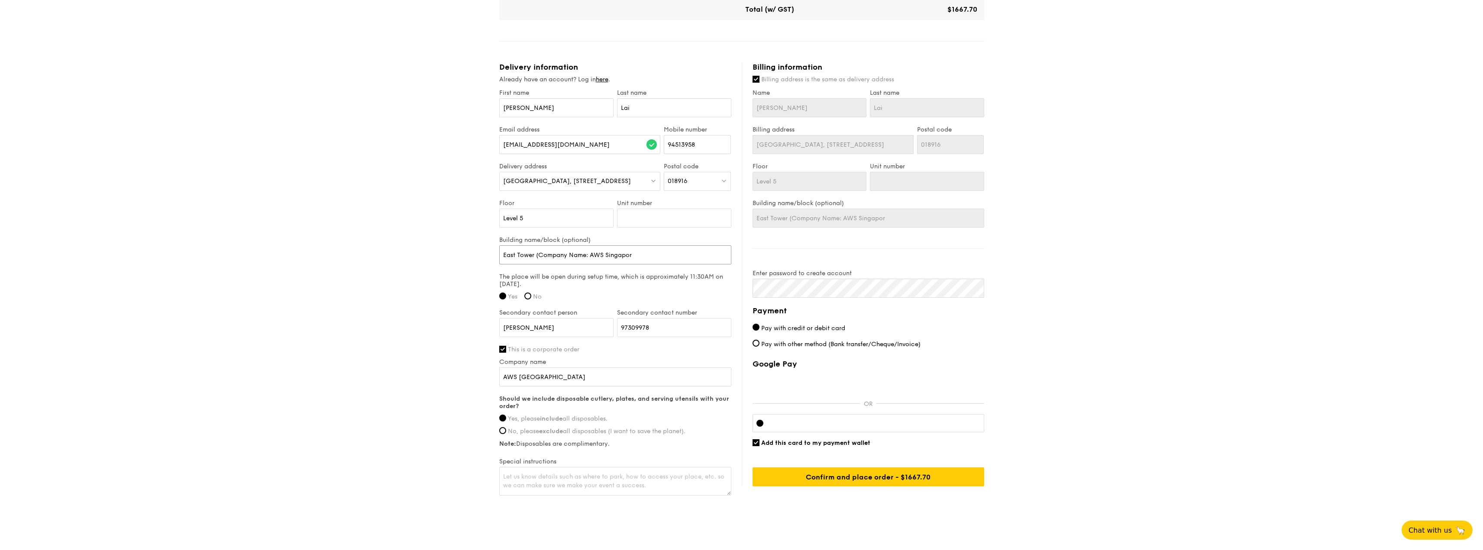
type input "East Tower (Company Name: AWS Singapo"
type input "East Tower (Company Name: AWS Singap"
type input "East Tower (Company Name: AWS Singa"
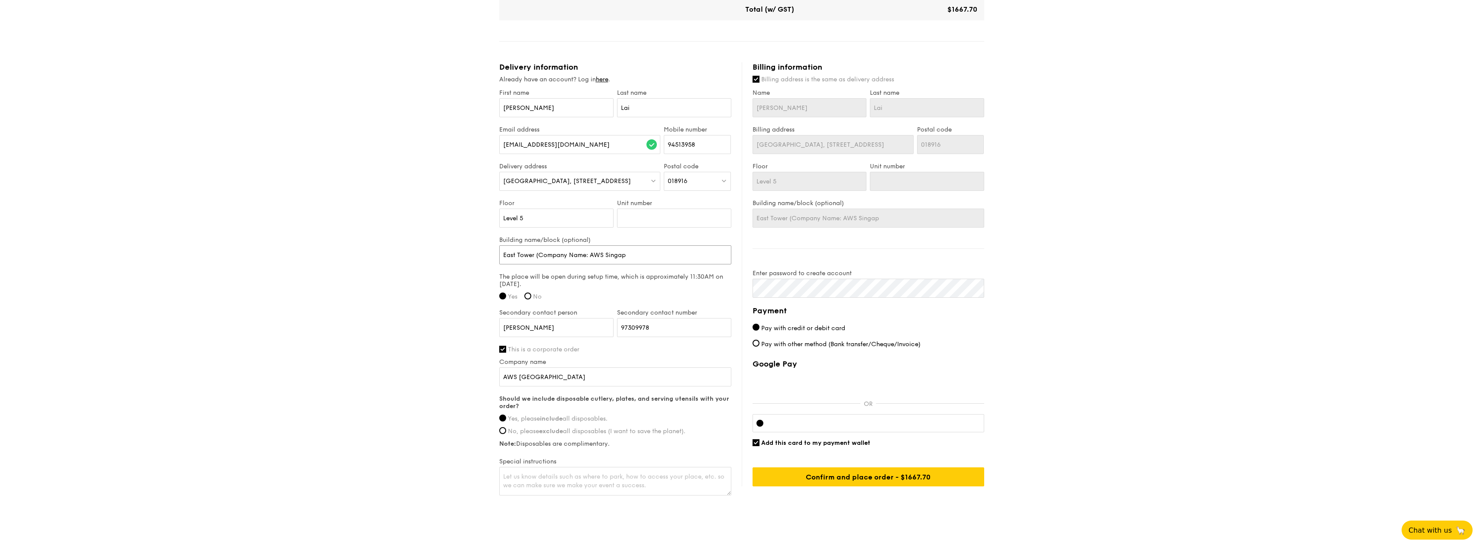
type input "East Tower (Company Name: AWS Singa"
type input "East Tower (Company Name: AWS Sing"
type input "East Tower (Company Name: AWS Sin"
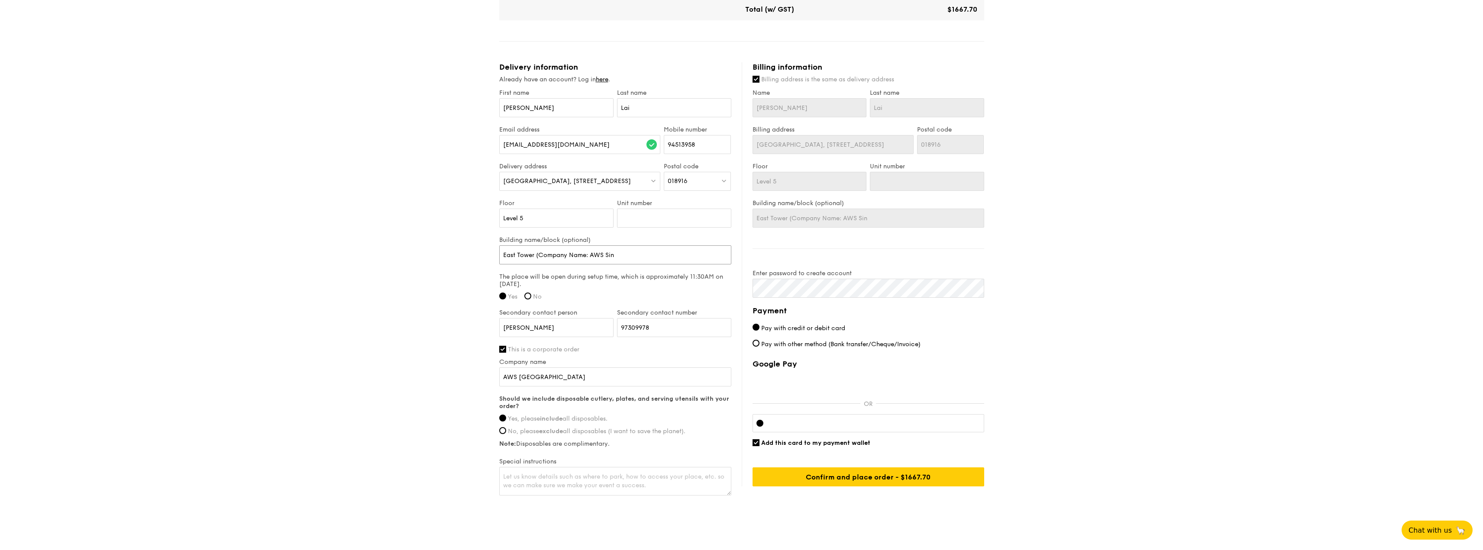
type input "East Tower (Company Name: AWS Si"
type input "East Tower (Company Name: AWS S"
type input "East Tower (Company Name: AWS"
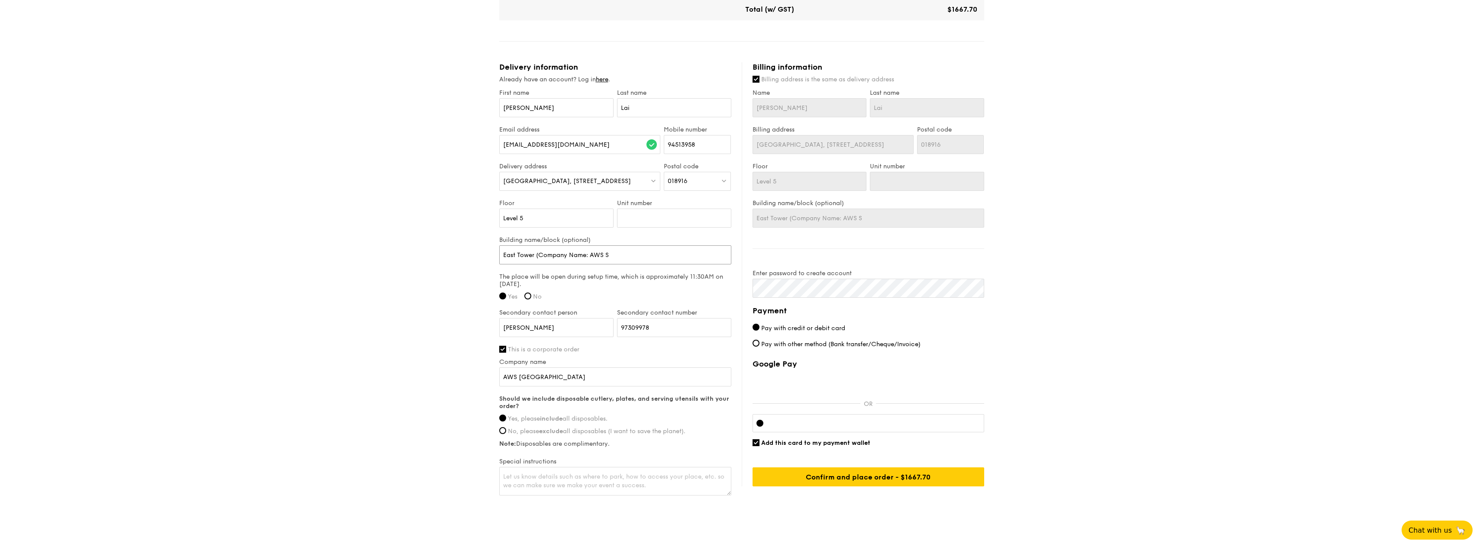
type input "East Tower (Company Name: AWS"
type input "East Tower (Company Name: AW"
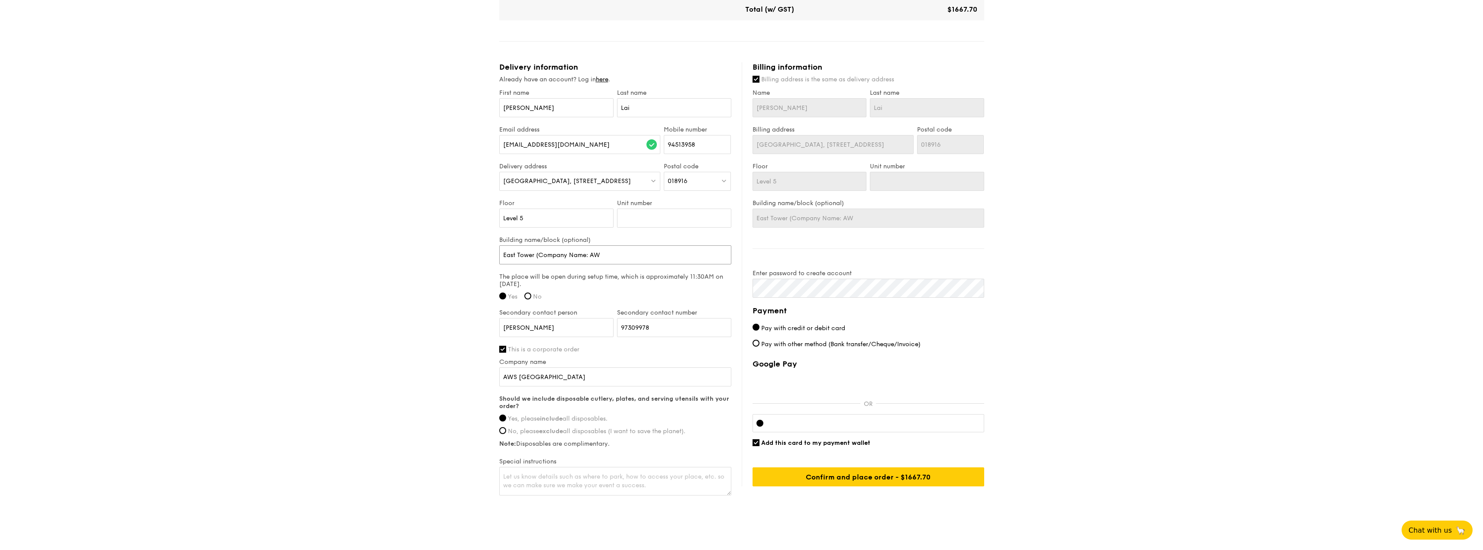
type input "East Tower (Company Name: A"
type input "East Tower (Company Name:"
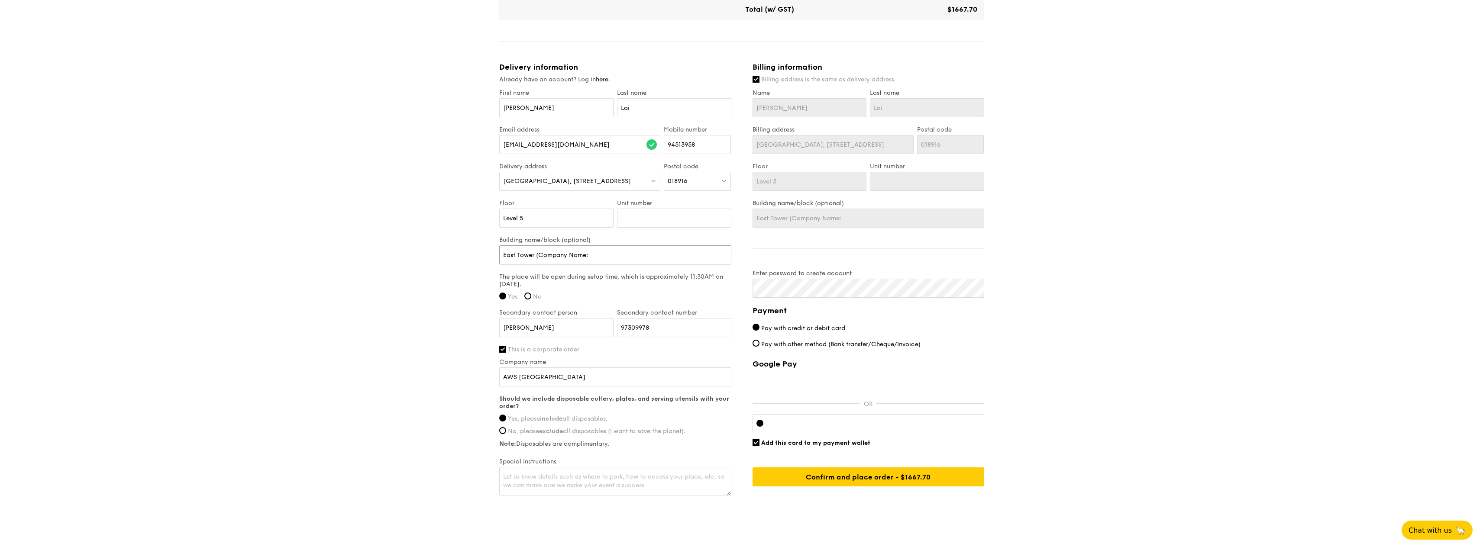
type input "East Tower (Company Name:"
type input "East Tower (Company Name"
type input "East Tower (Company Nam"
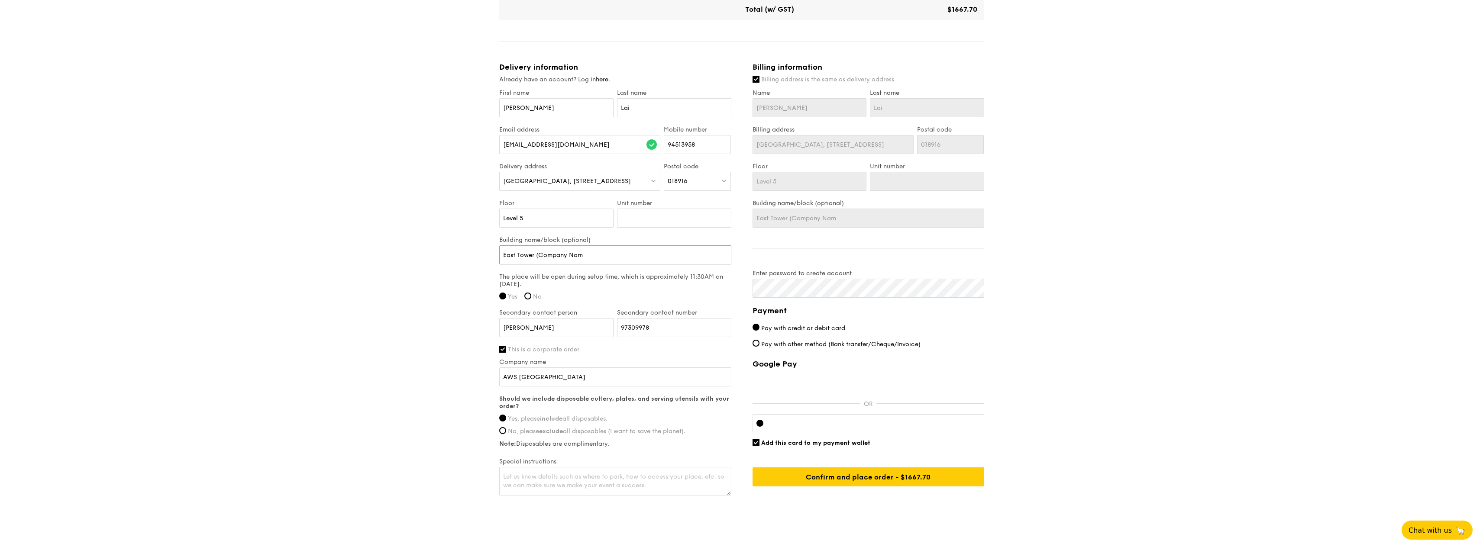
type input "East Tower (Company Na"
type input "East Tower (Company"
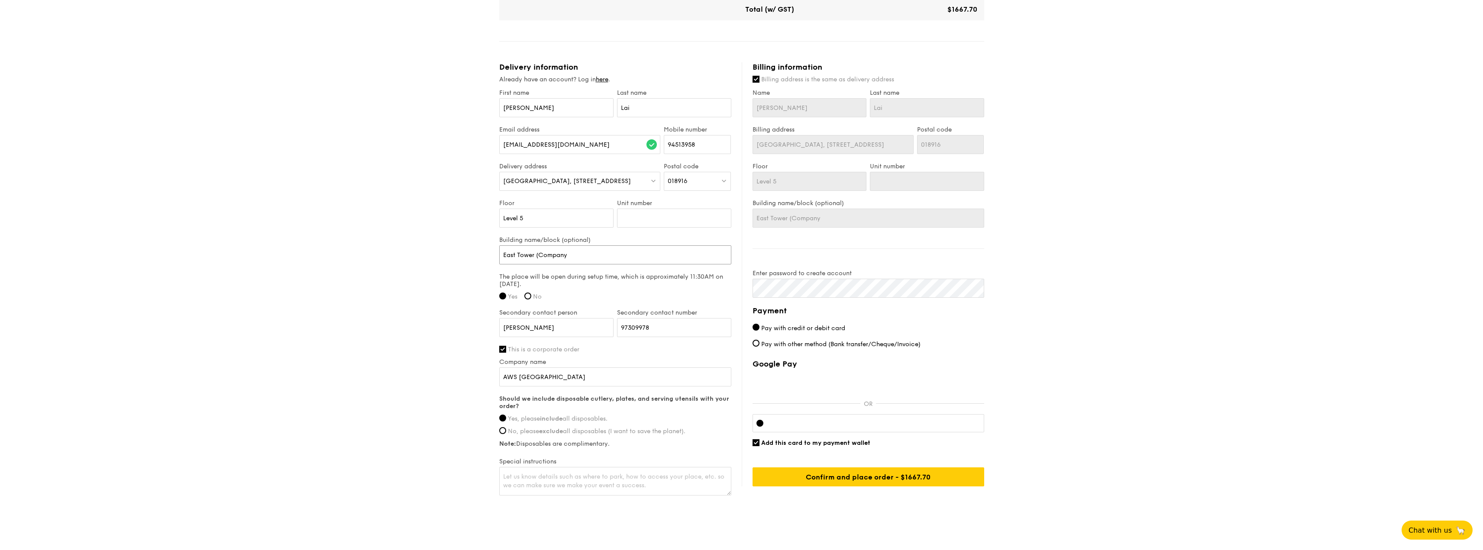
type input "East Tower (Company"
type input "East Tower (Compan"
type input "East Tower (Compa"
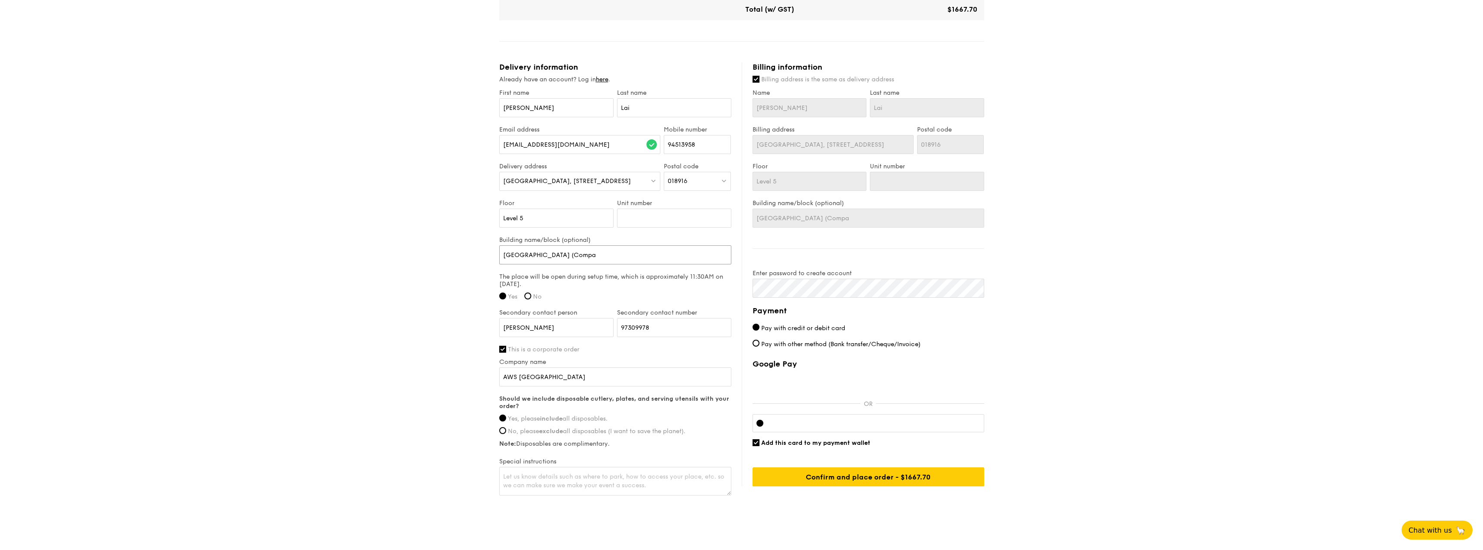
type input "East Tower (Comp"
type input "East Tower (Com"
type input "East Tower (Co"
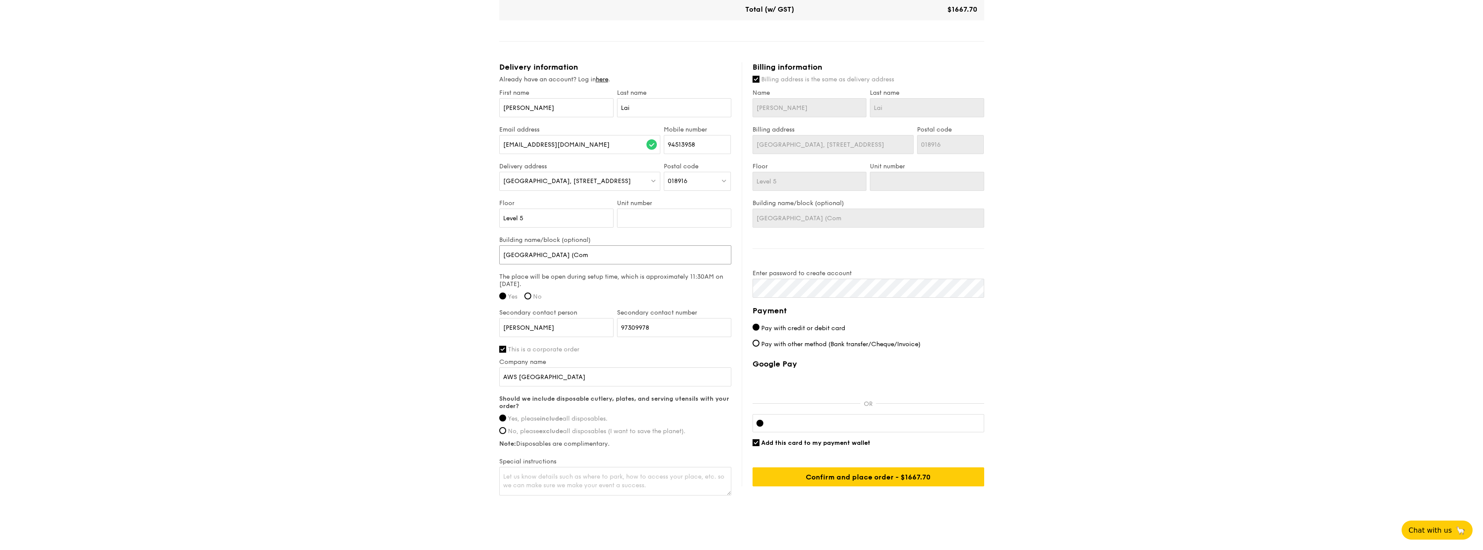
type input "East Tower (Co"
type input "East Tower (C"
type input "East Tower ("
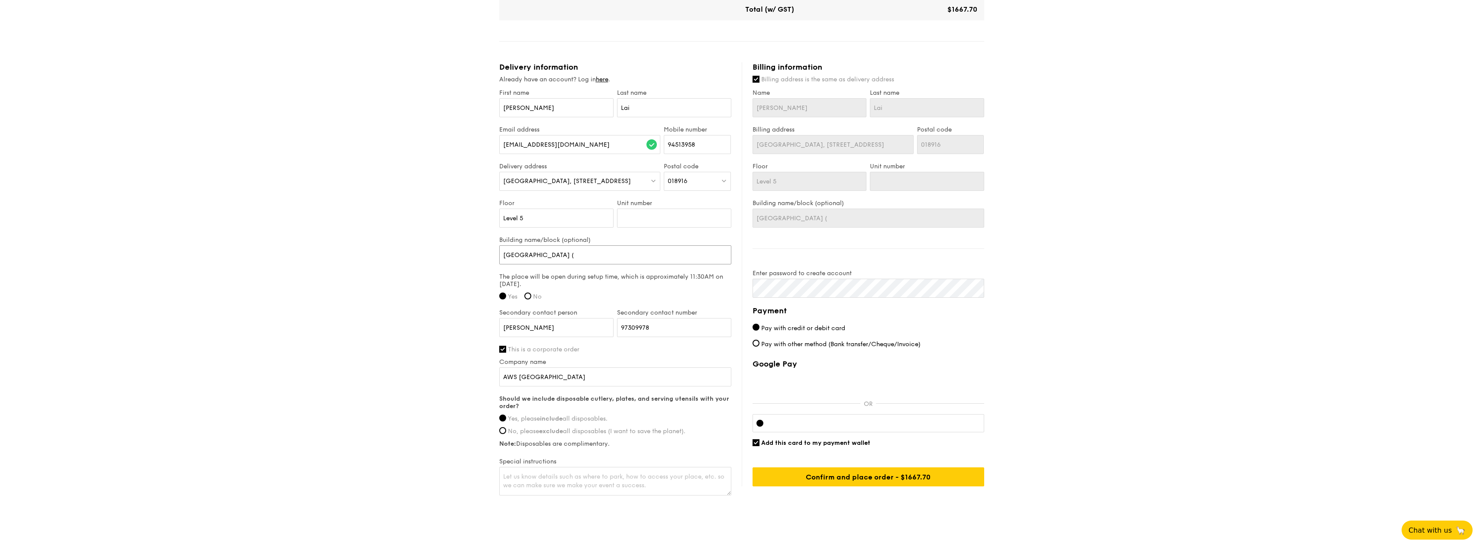
type input "East Tower"
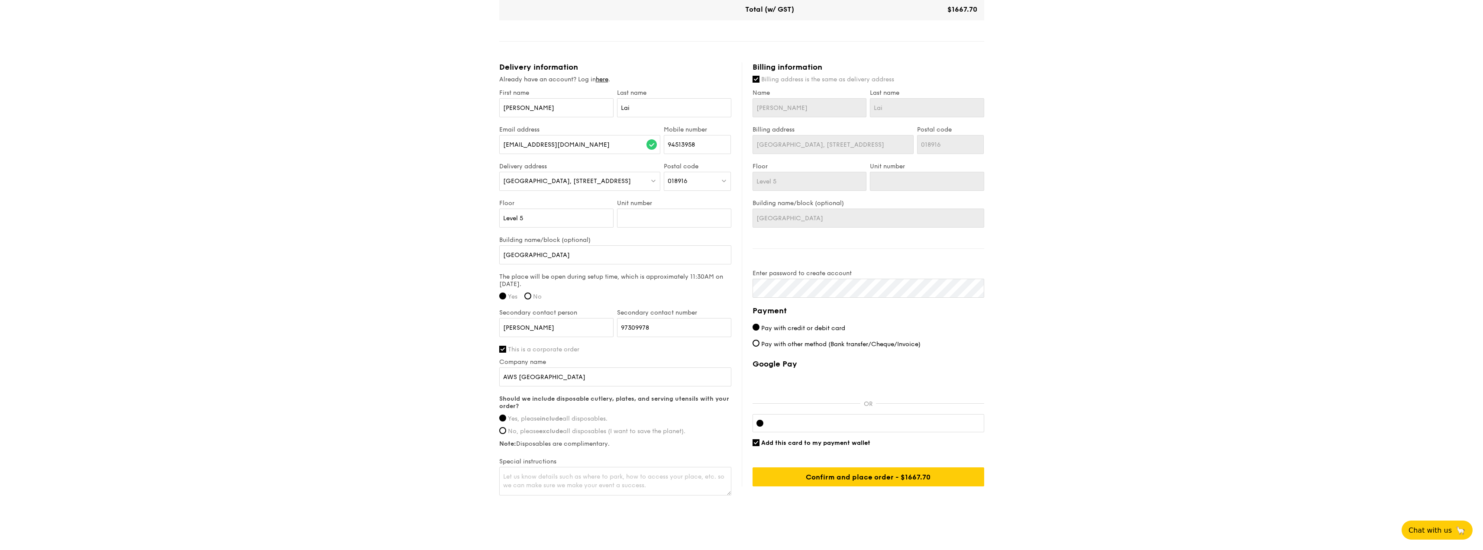
click at [1136, 300] on div "1 - Select menu 2 - Select items 3 - Check out [Premium] Seminar Menu B $28.60 …" at bounding box center [741, 28] width 1483 height 1008
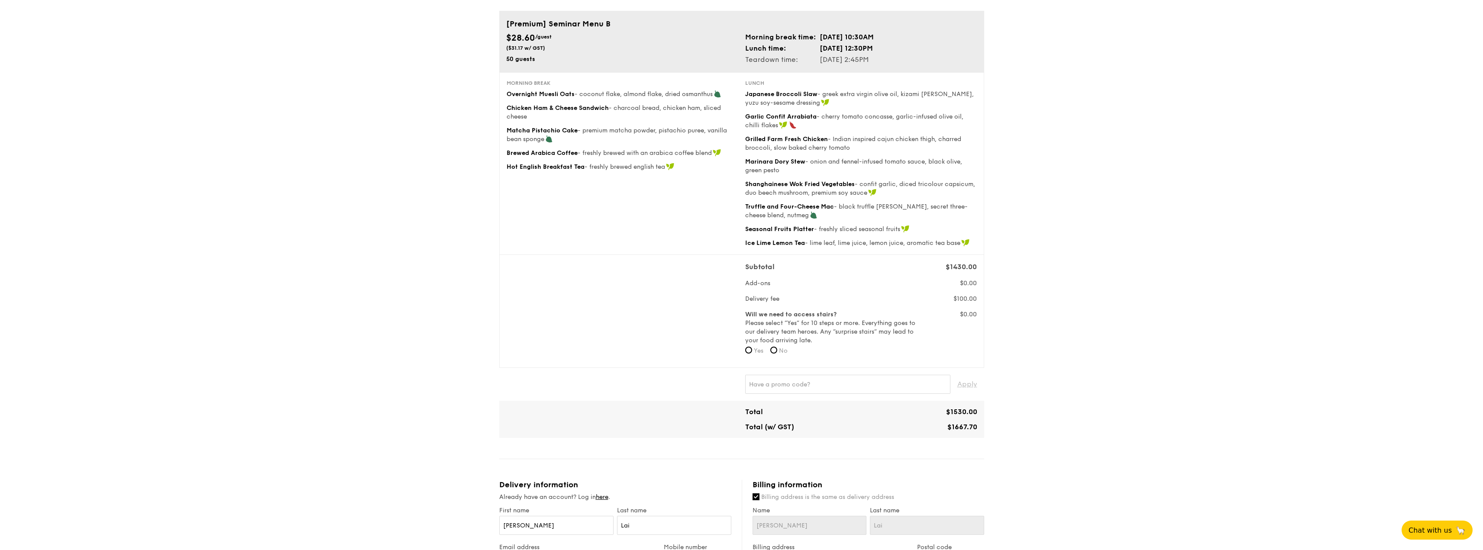
scroll to position [0, 0]
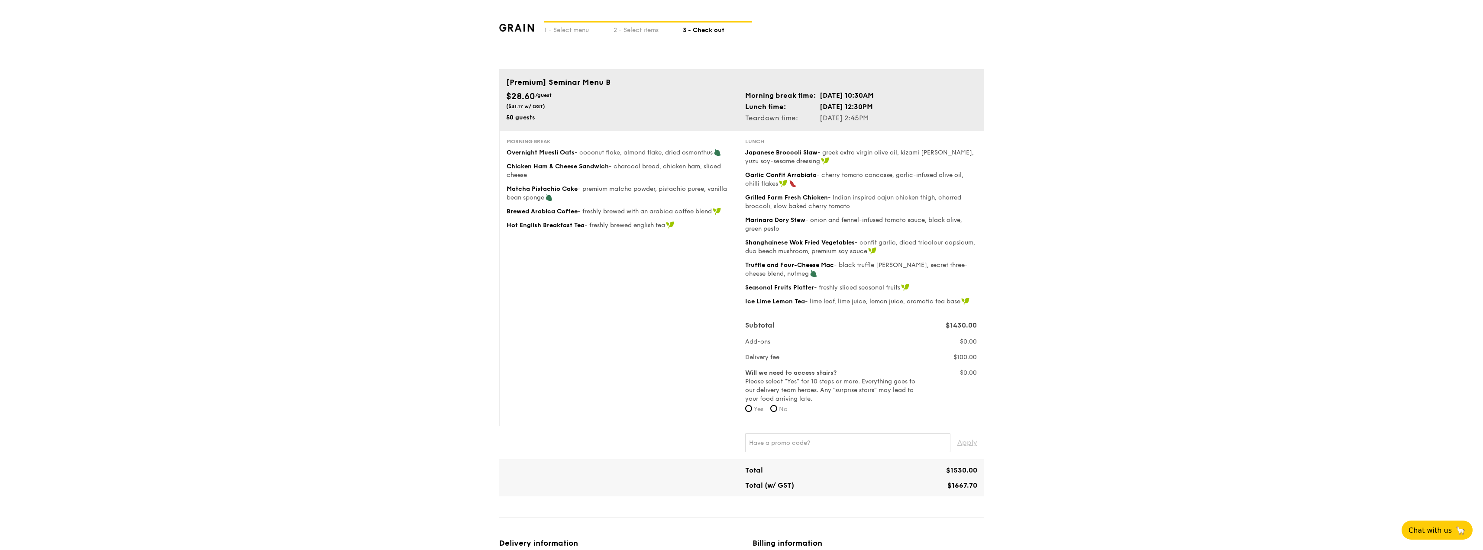
click at [400, 287] on div "1 - Select menu 2 - Select items 3 - Check out [Premium] Seminar Menu B $28.60 …" at bounding box center [741, 504] width 1483 height 1008
click at [394, 156] on div "1 - Select menu 2 - Select items 3 - Check out [Premium] Seminar Menu B $28.60 …" at bounding box center [741, 504] width 1483 height 1008
click at [777, 409] on input "No" at bounding box center [773, 408] width 7 height 7
radio input "true"
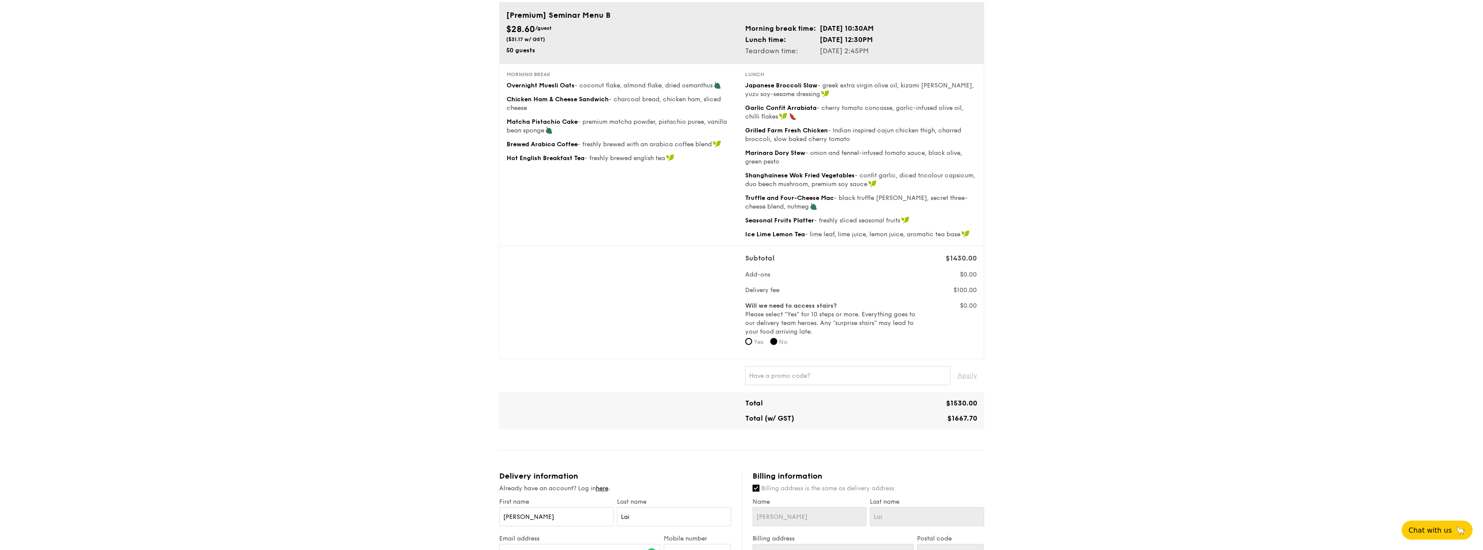
scroll to position [87, 0]
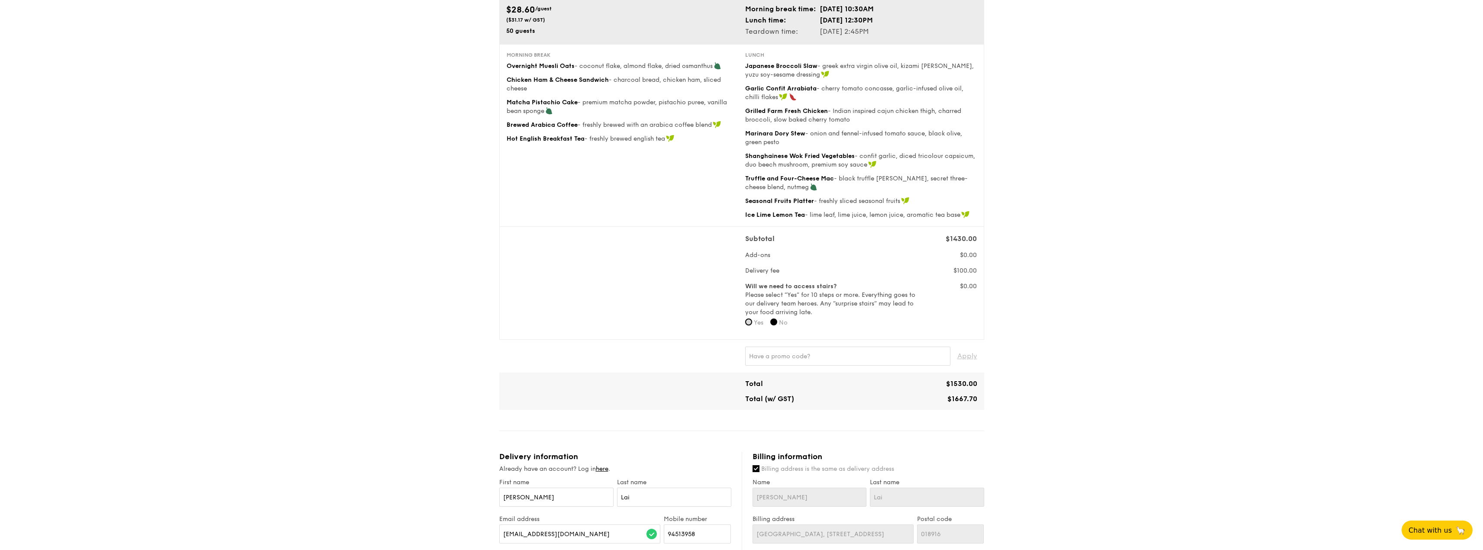
click at [746, 321] on input "Yes" at bounding box center [748, 322] width 7 height 7
radio input "true"
click at [777, 322] on input "No" at bounding box center [773, 322] width 7 height 7
radio input "true"
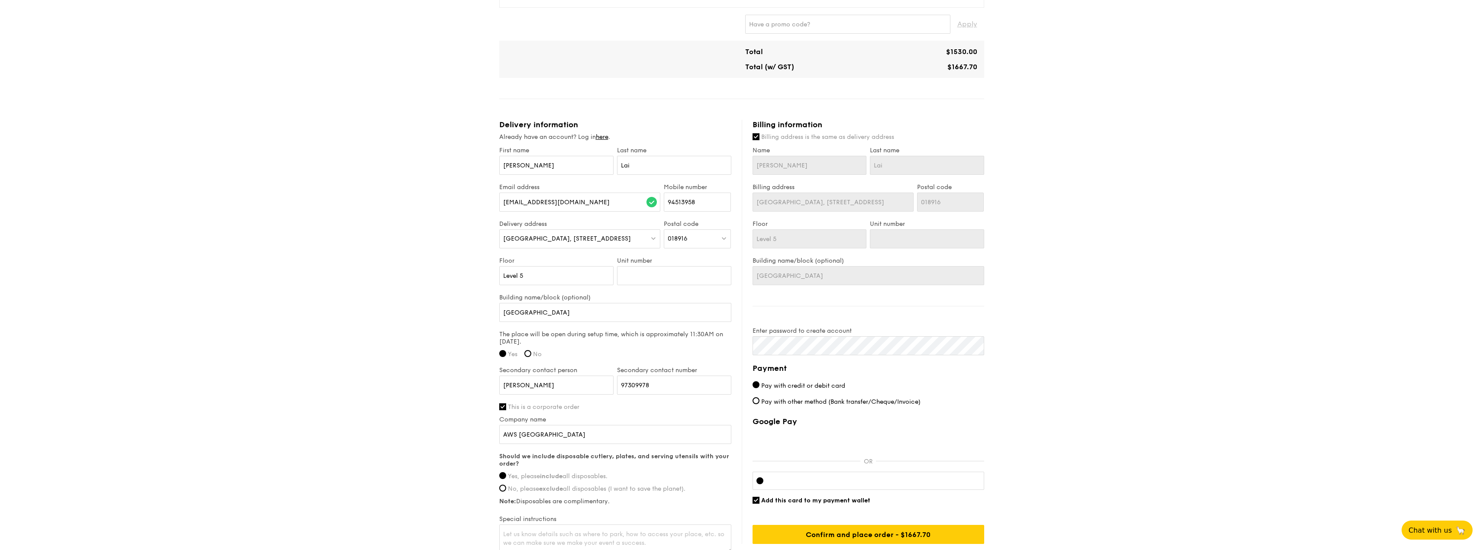
scroll to position [433, 0]
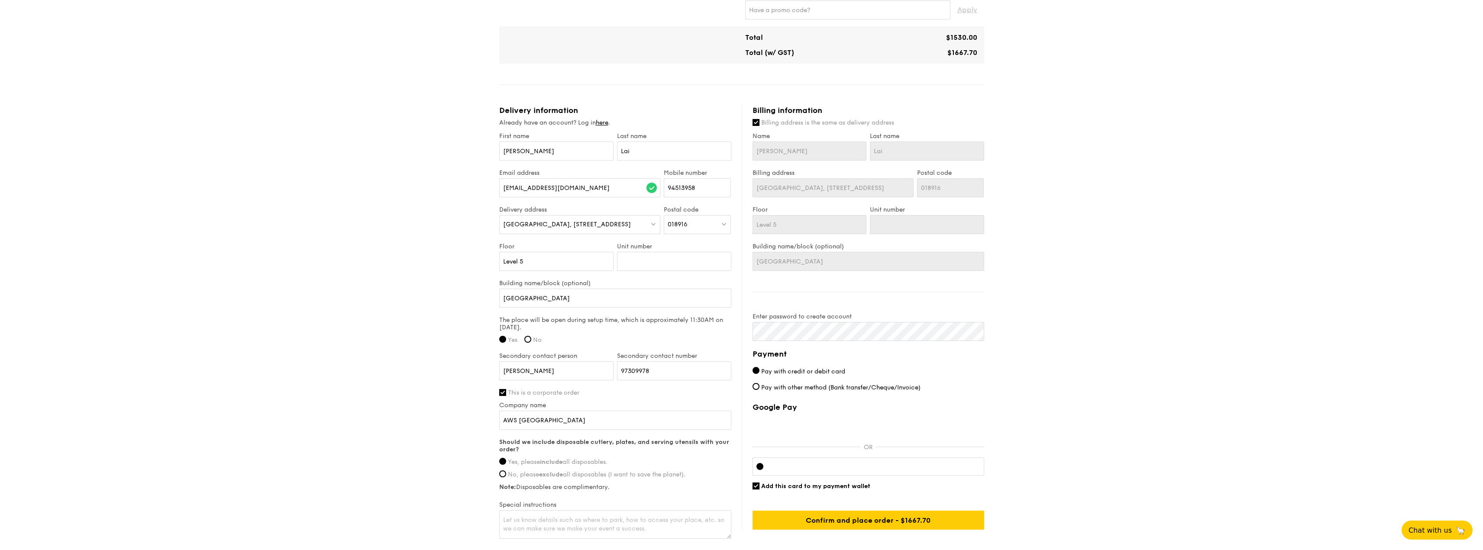
click at [757, 486] on input "Add this card to my payment wallet" at bounding box center [755, 486] width 7 height 7
checkbox input "false"
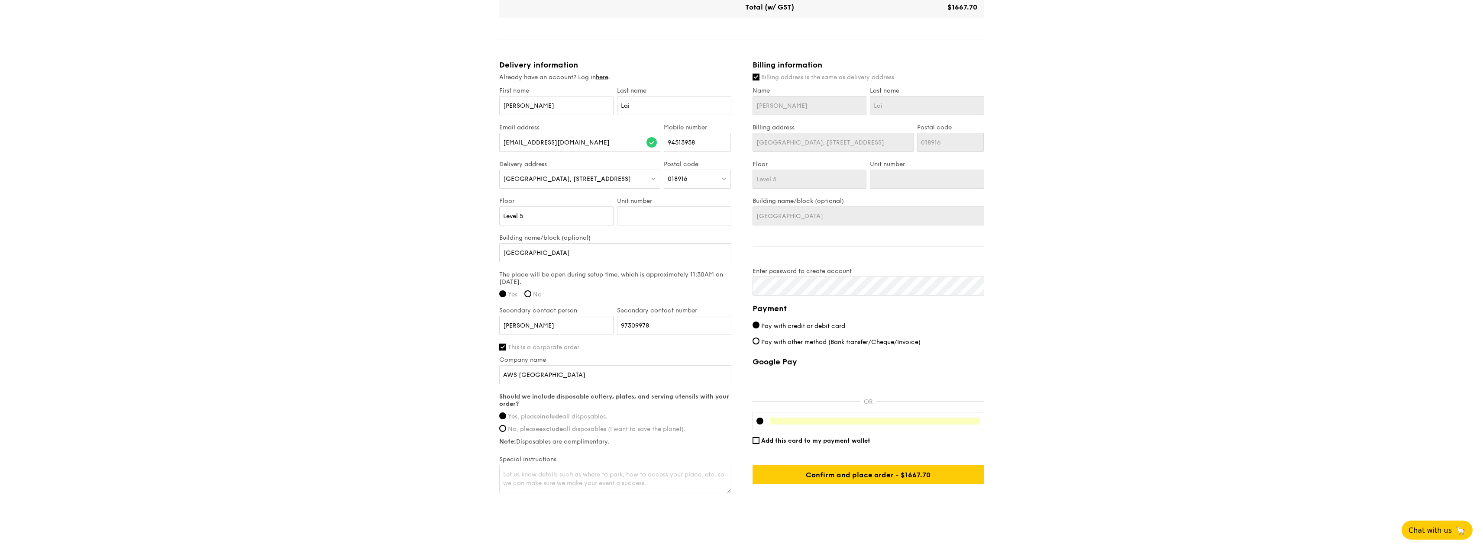
scroll to position [493, 0]
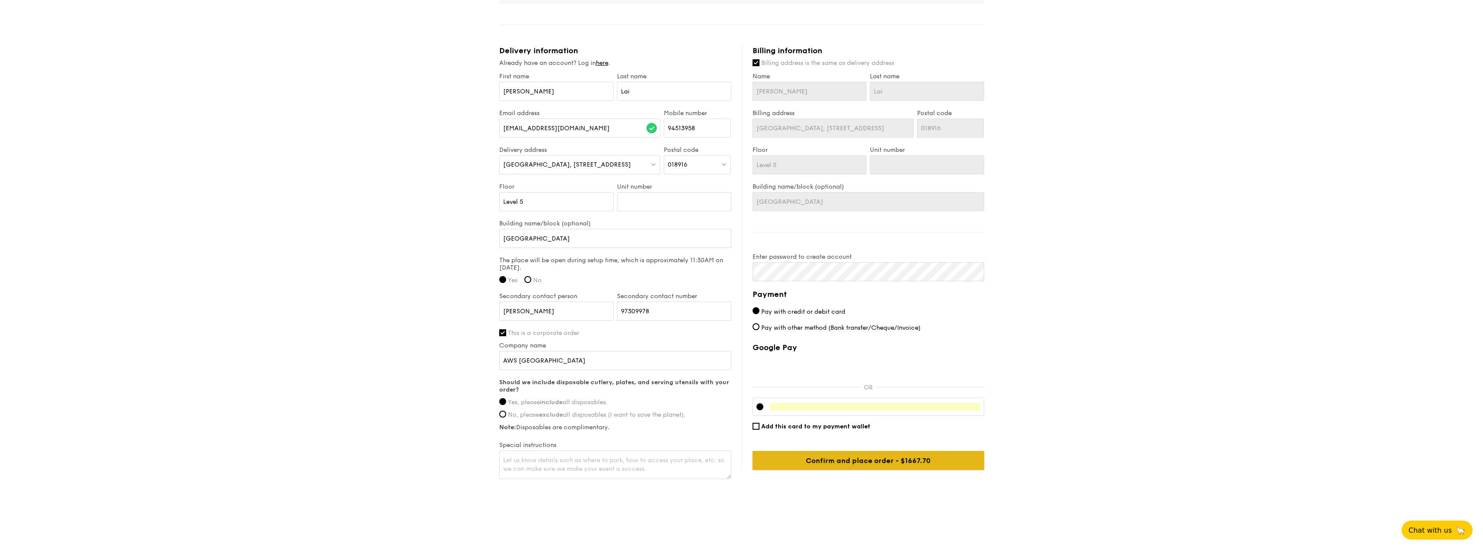
click at [905, 457] on input "Confirm and place order - $1667.70" at bounding box center [868, 460] width 232 height 19
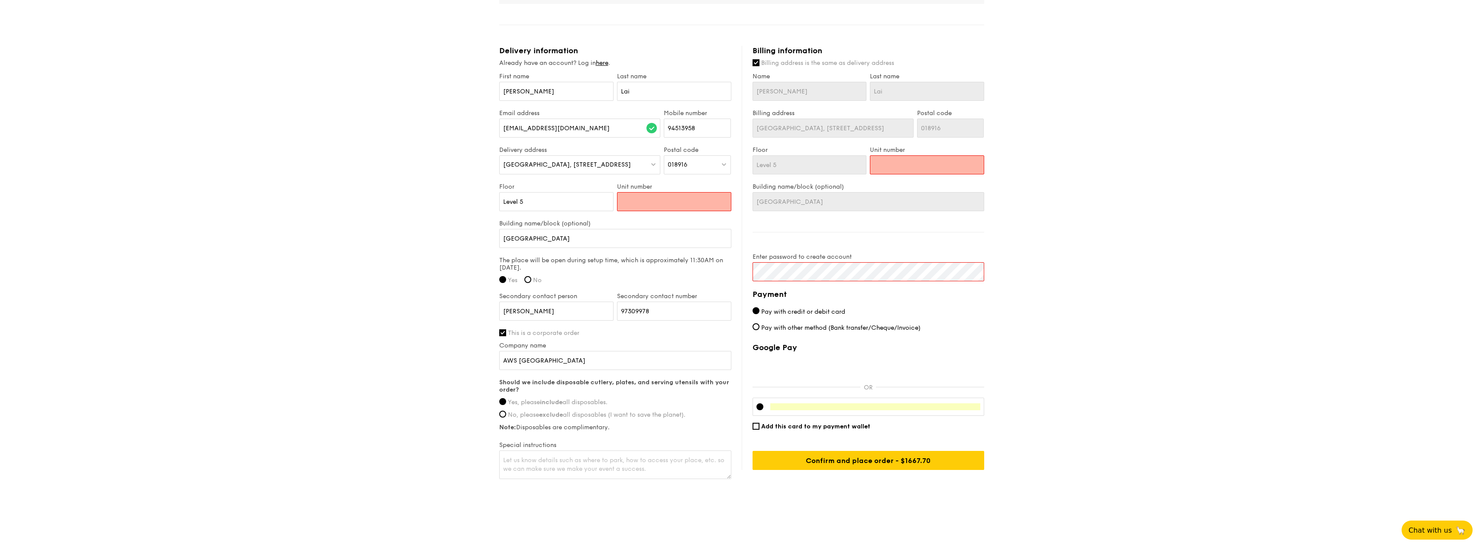
type input "0"
type input "01"
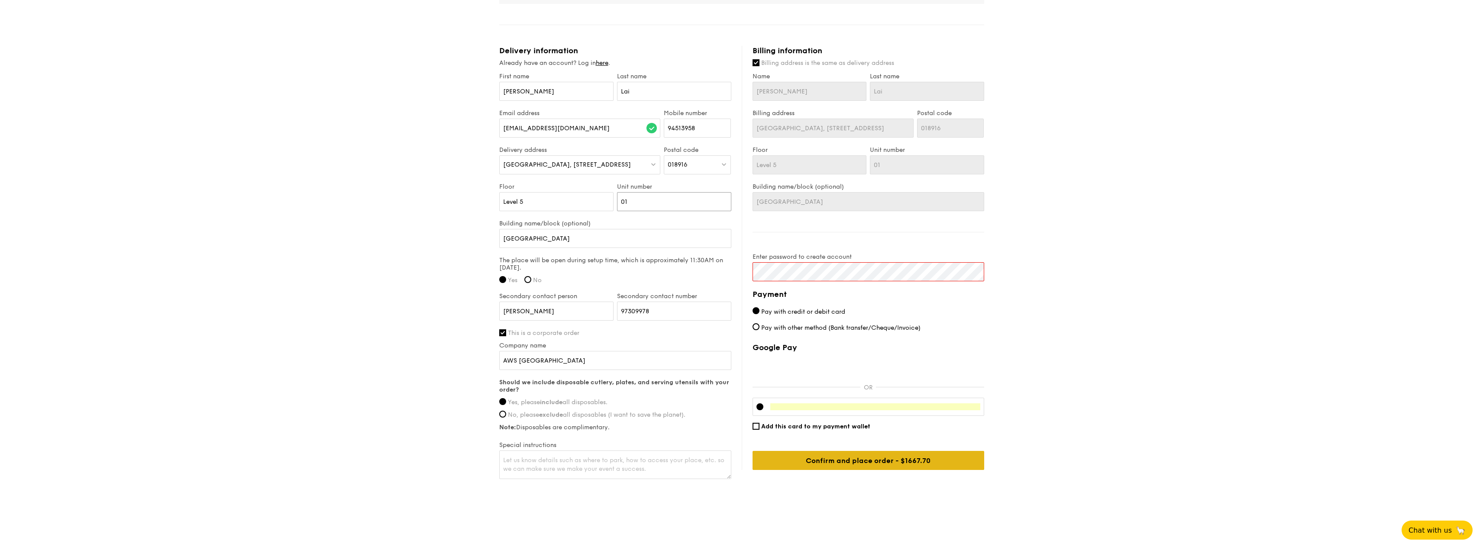
type input "01"
click at [859, 461] on input "Confirm and place order - $1667.70" at bounding box center [868, 460] width 232 height 19
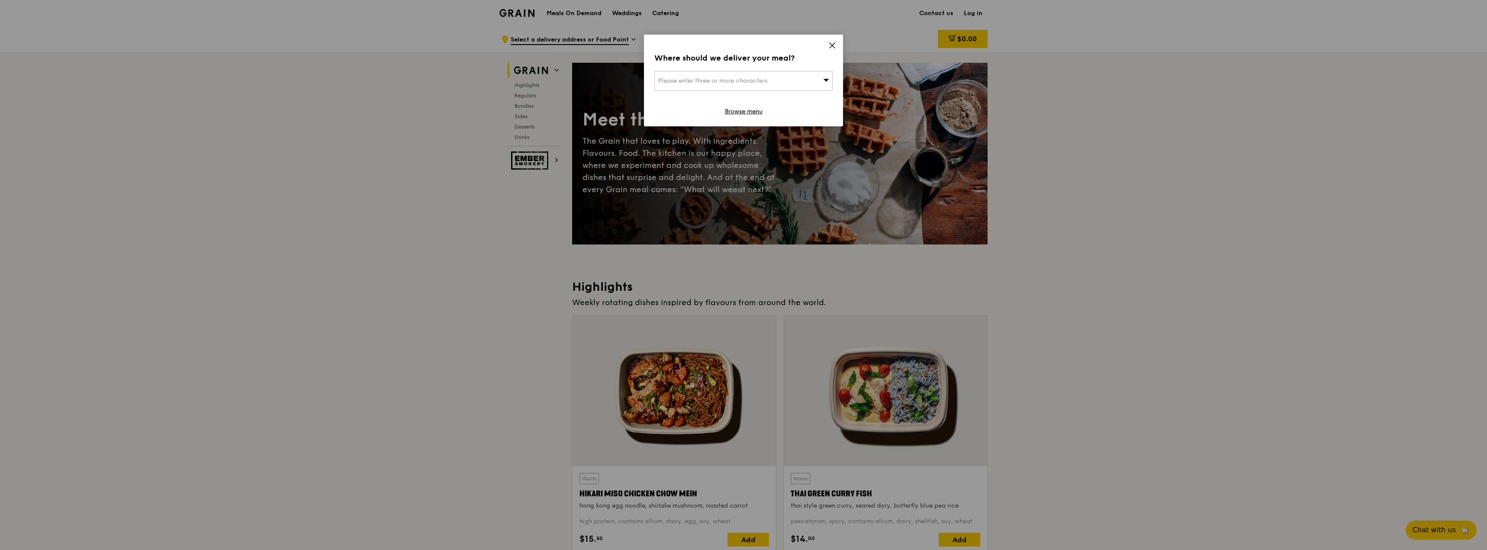
click at [834, 47] on icon at bounding box center [832, 45] width 5 height 5
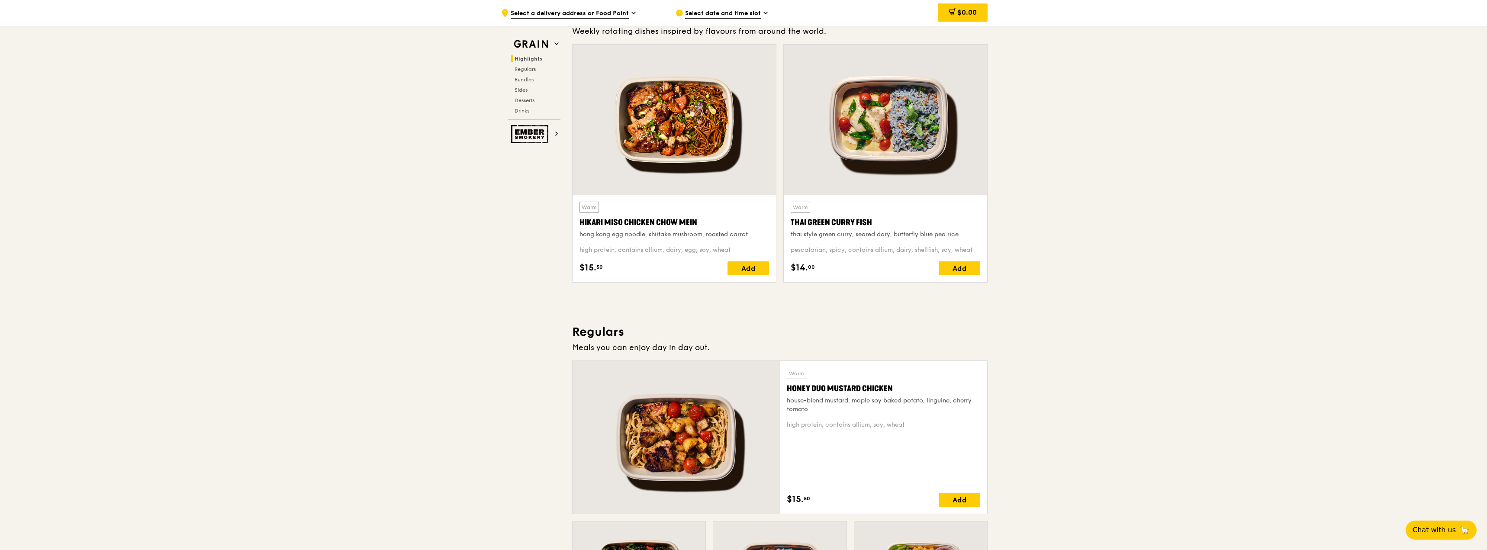
scroll to position [164, 0]
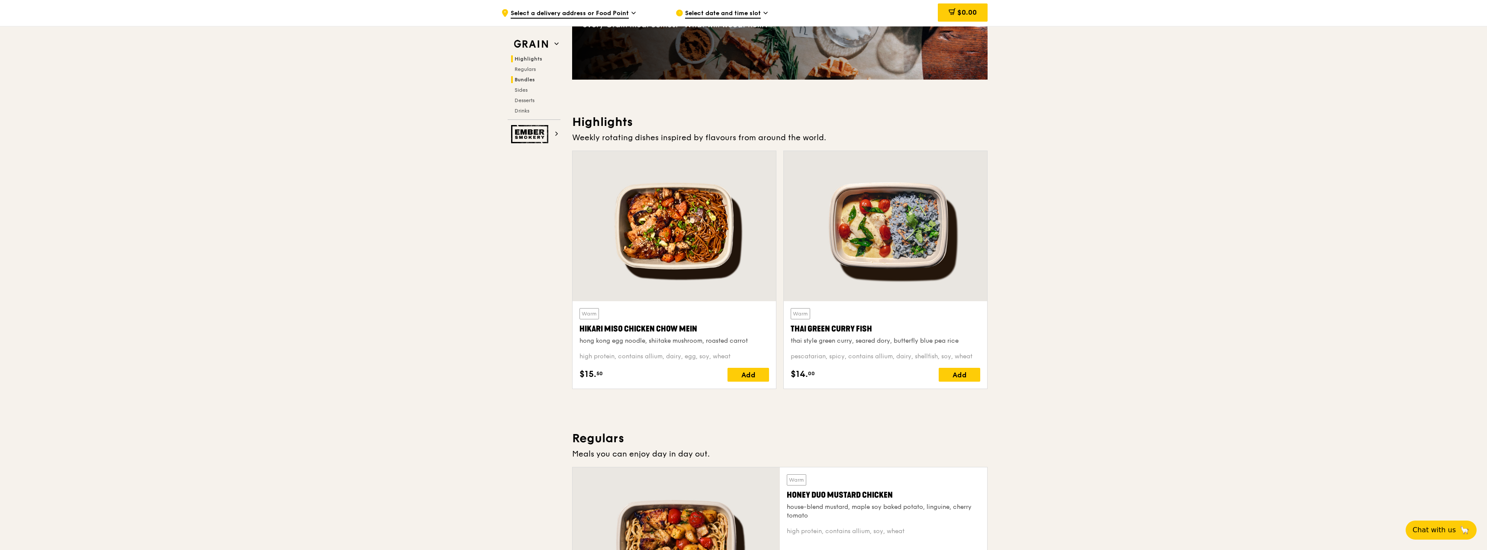
click at [532, 79] on span "Bundles" at bounding box center [525, 80] width 20 height 6
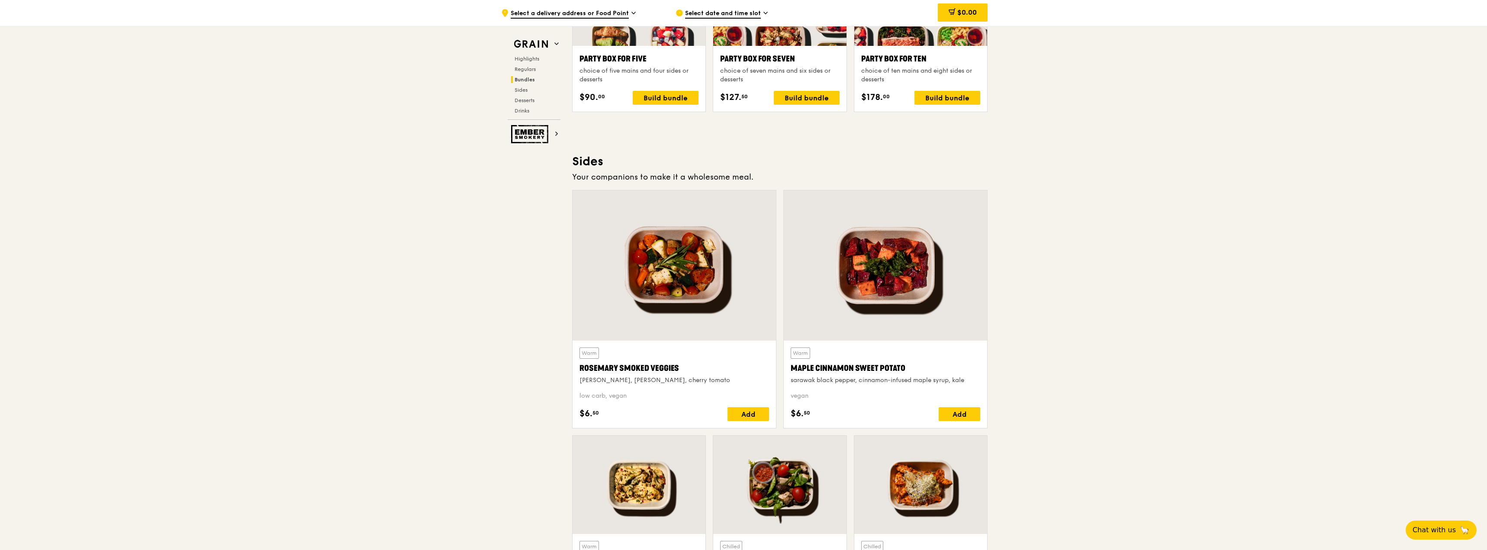
scroll to position [2060, 0]
